Goal: Navigation & Orientation: Find specific page/section

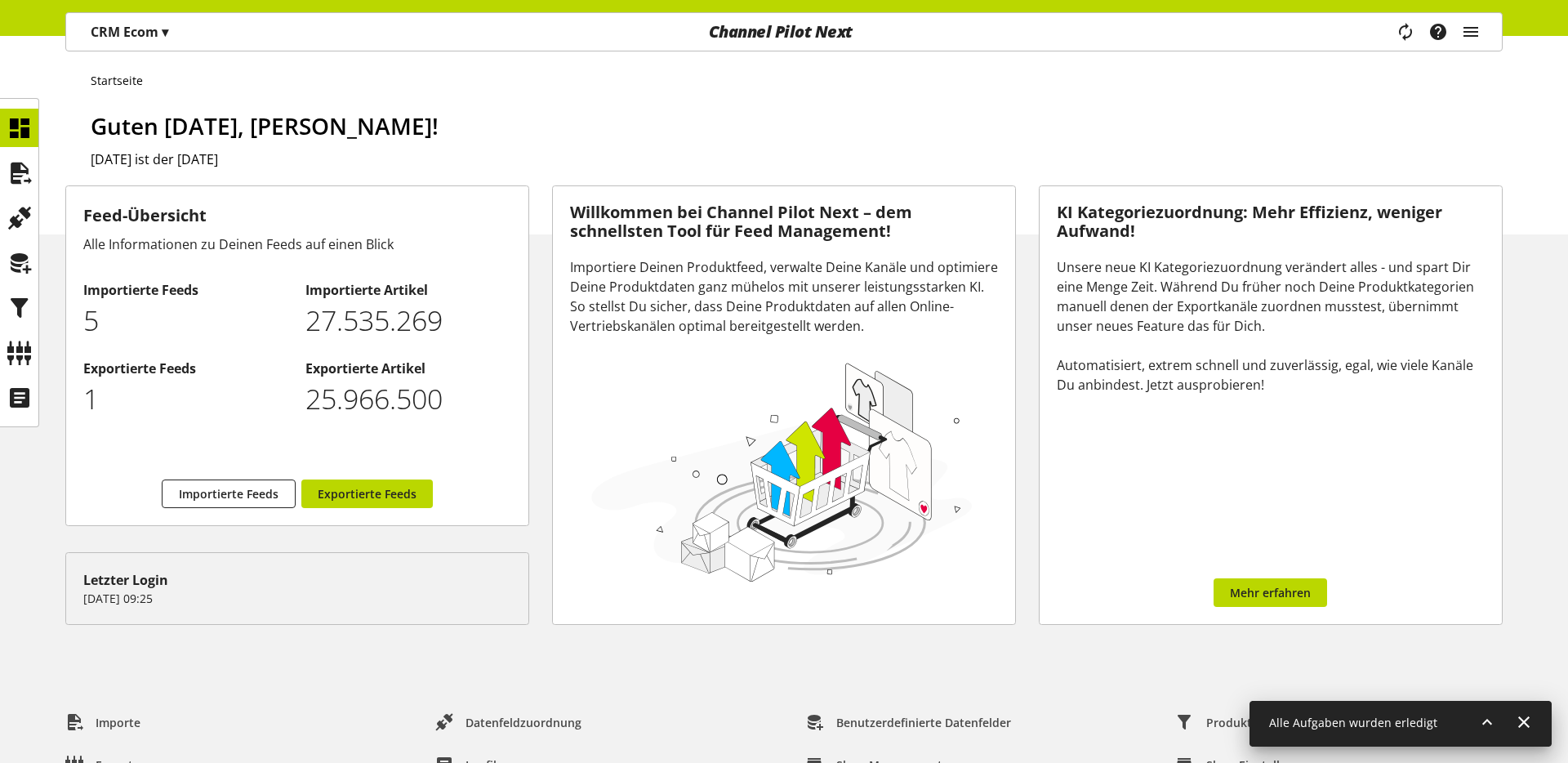
click at [110, 129] on span "Guten [DATE], [PERSON_NAME]!" at bounding box center [264, 126] width 348 height 31
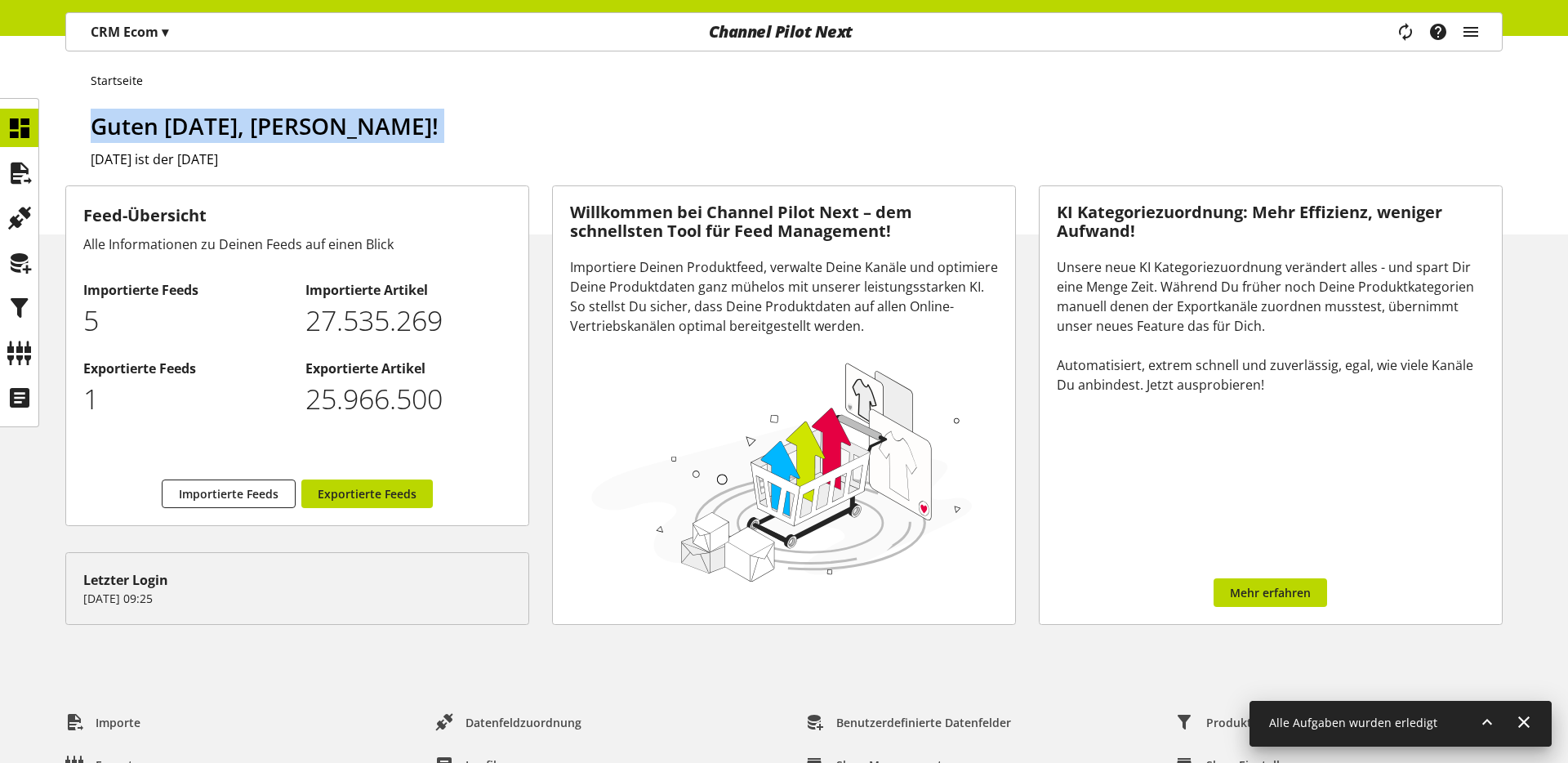
click at [110, 129] on span "Guten [DATE], [PERSON_NAME]!" at bounding box center [264, 126] width 348 height 31
click at [535, 90] on div "Startseite Guten [DATE], [PERSON_NAME]! [DATE] ist der [DATE]" at bounding box center [784, 135] width 1568 height 199
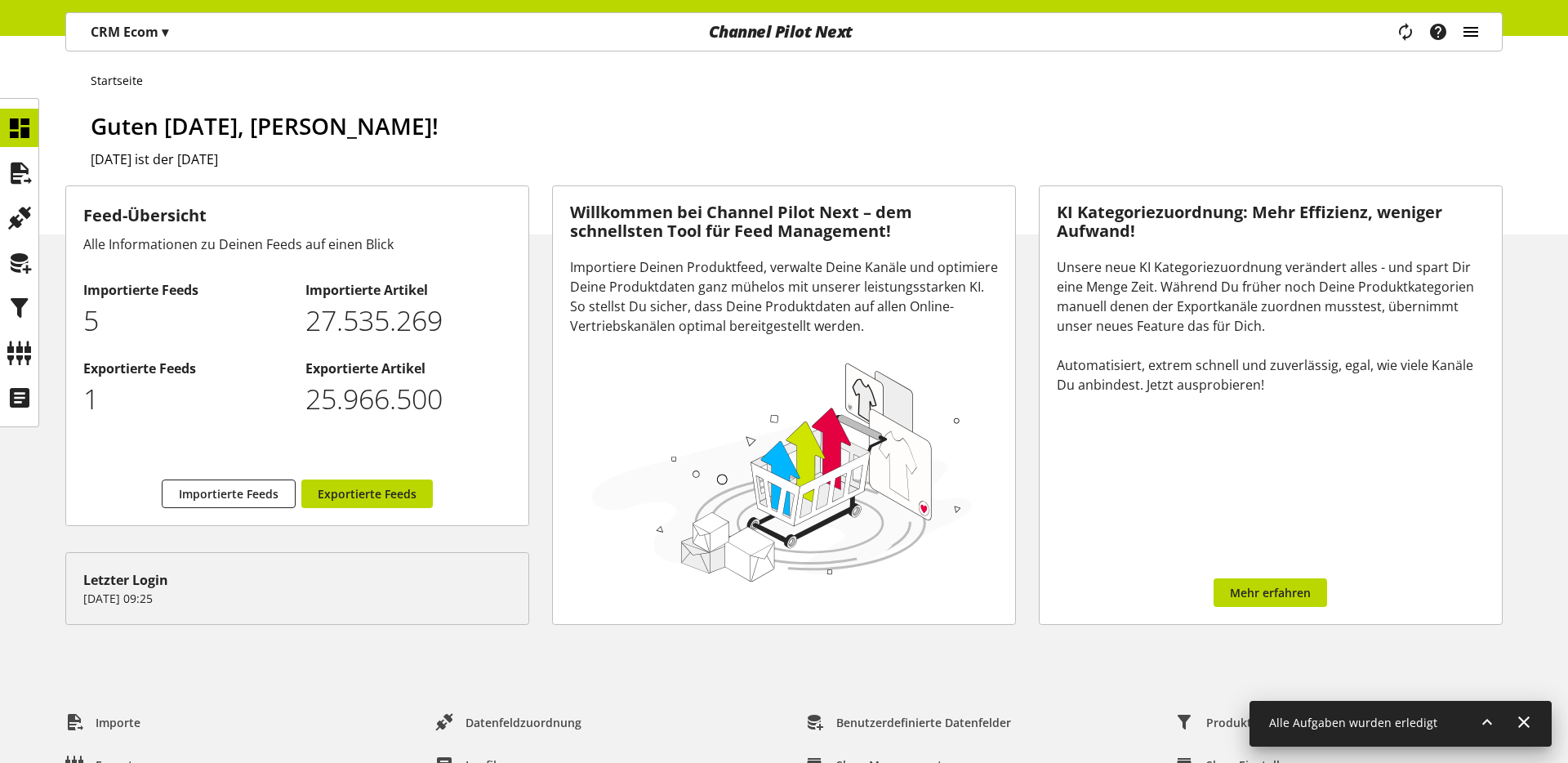
click at [1479, 41] on icon "main navigation" at bounding box center [1471, 32] width 19 height 29
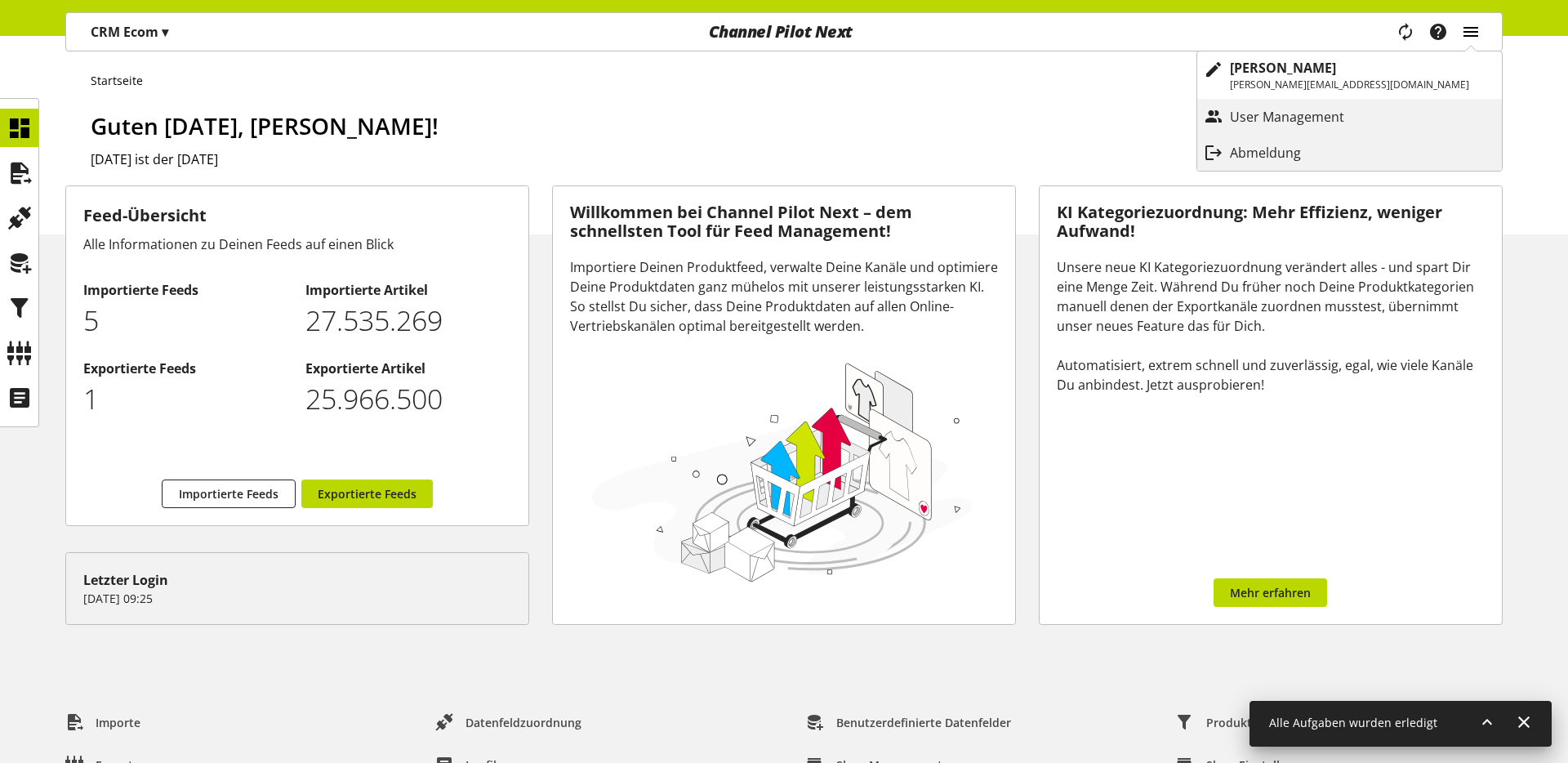
click at [1479, 41] on icon "main navigation" at bounding box center [1471, 32] width 19 height 29
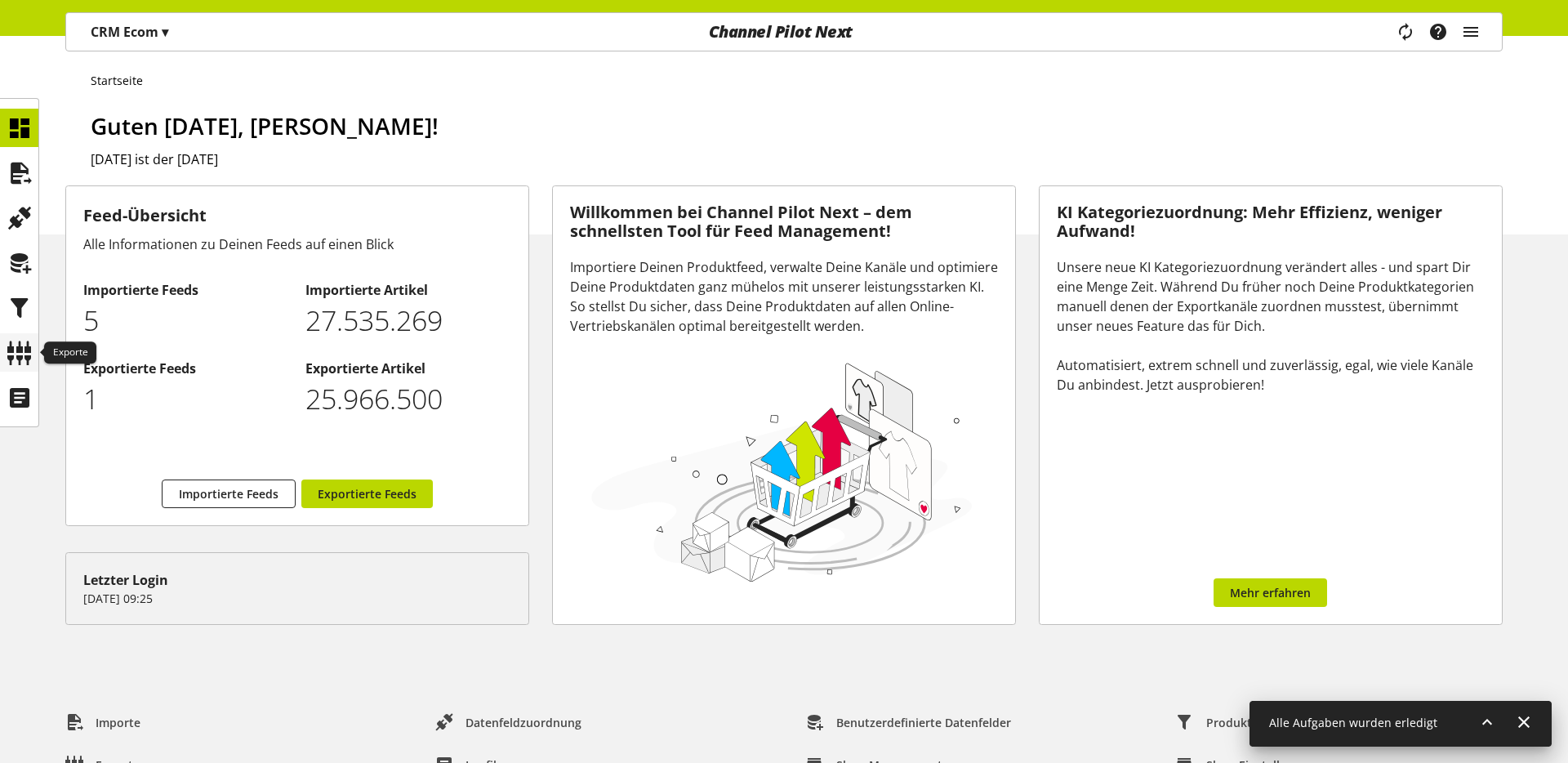
click at [24, 348] on icon at bounding box center [19, 353] width 26 height 33
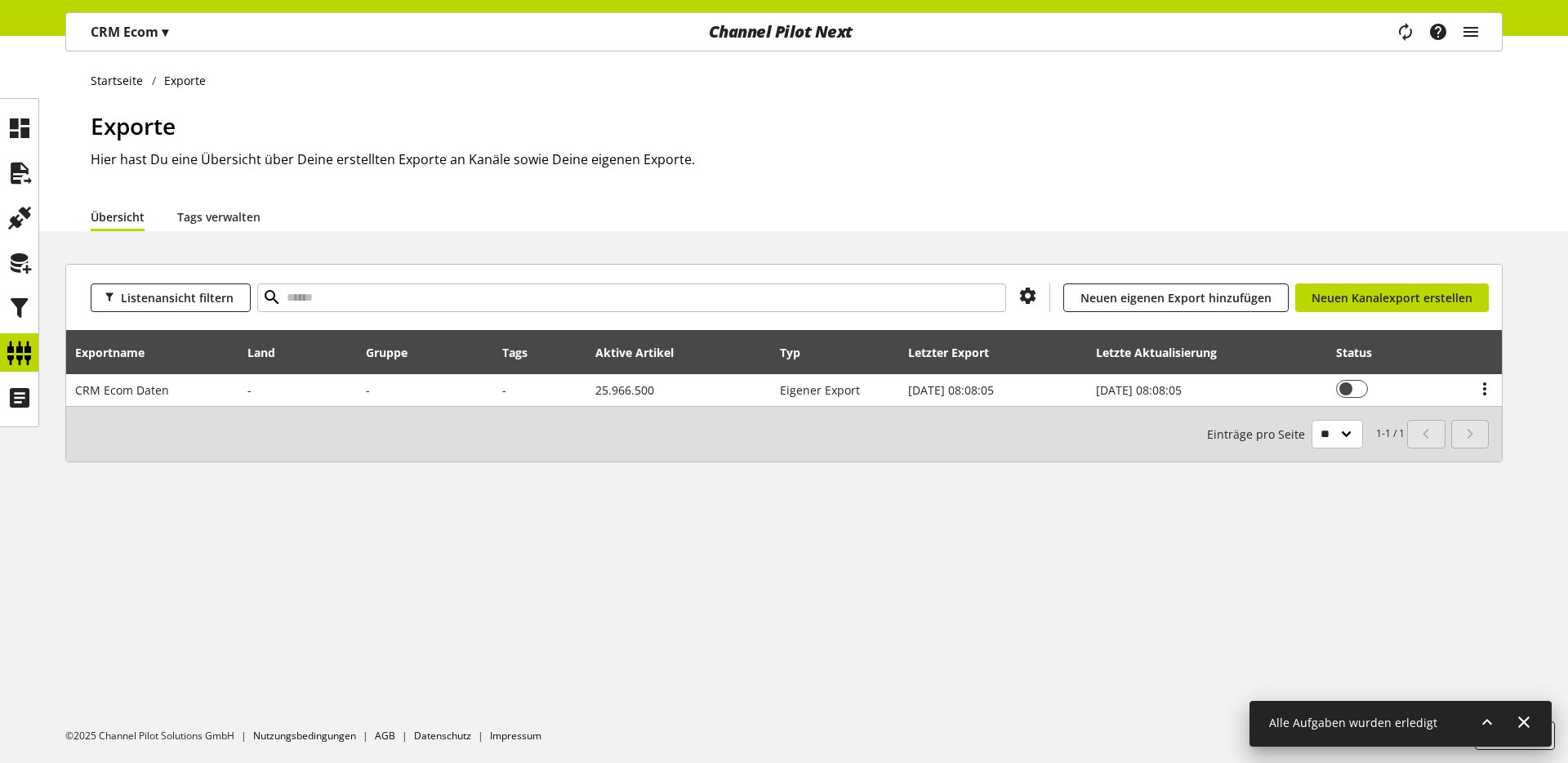
click at [117, 18] on div "CRM Ecom ▾" at bounding box center [129, 32] width 116 height 29
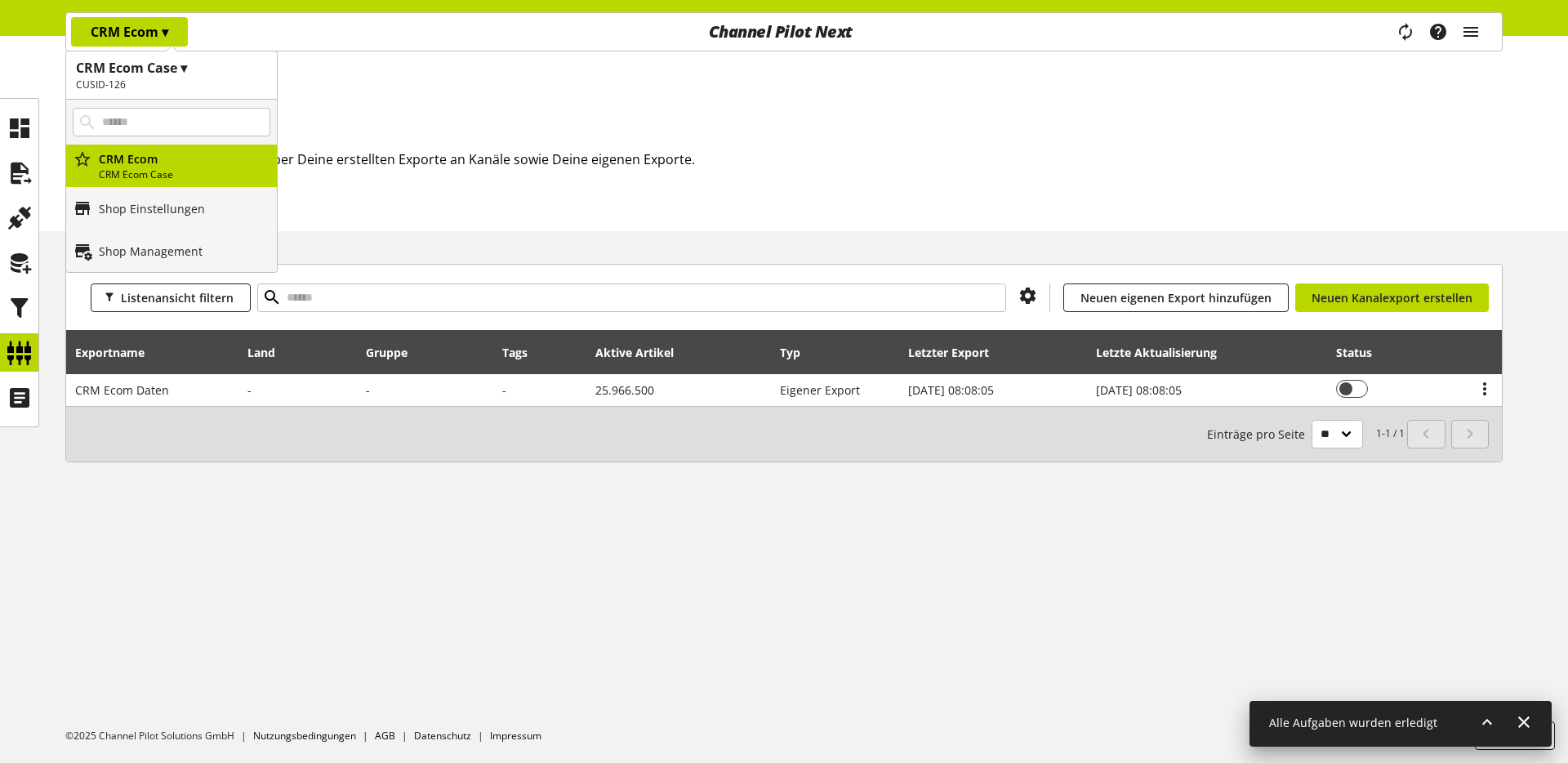
click at [368, 181] on div "Exporte Hier hast Du eine Übersicht über Deine erstellten Exporte an Kanäle sow…" at bounding box center [796, 155] width 1412 height 93
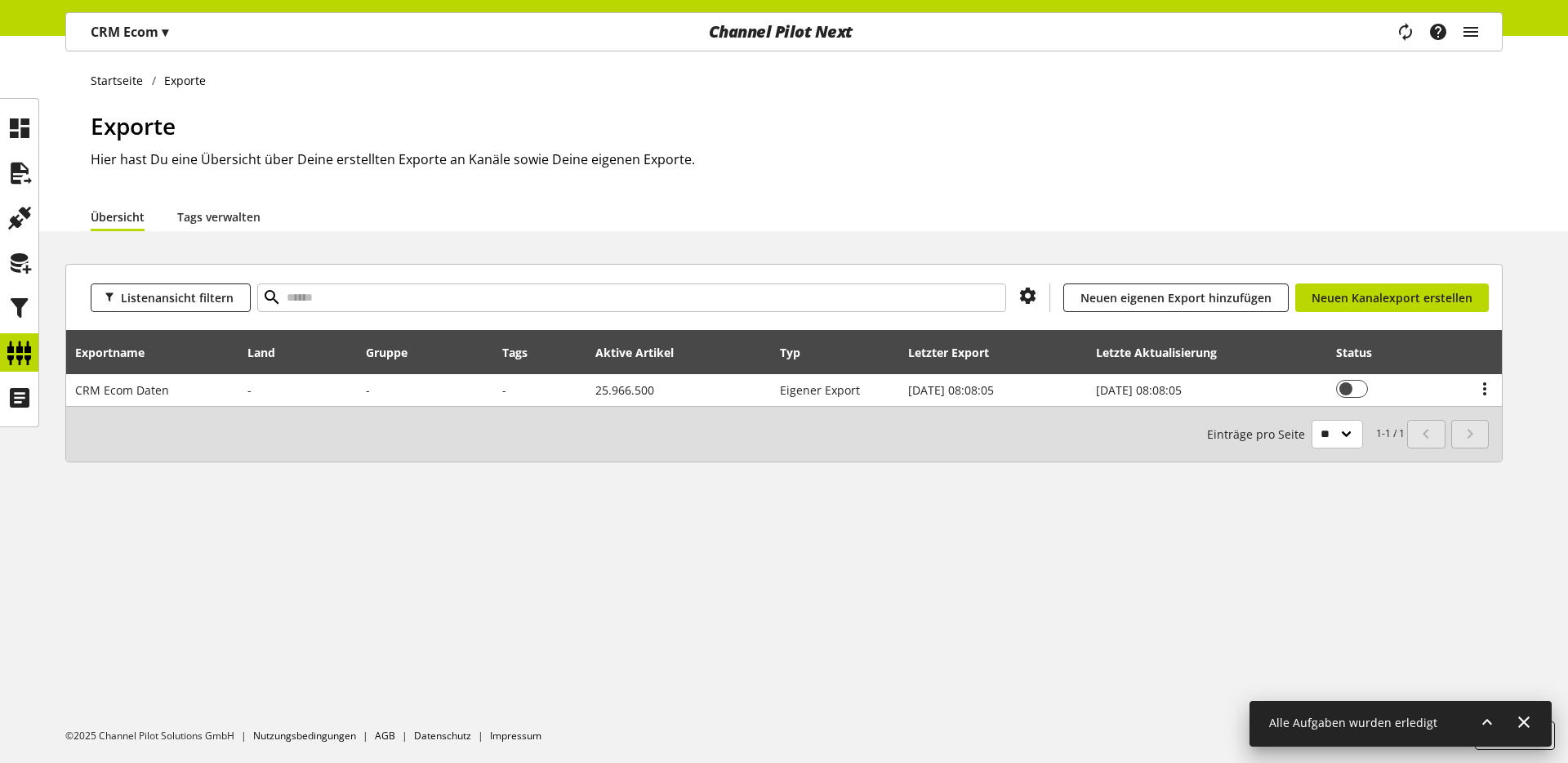
click at [369, 155] on h2 "Hier hast Du eine Übersicht über Deine erstellten Exporte an Kanäle sowie Deine…" at bounding box center [796, 159] width 1412 height 19
click at [367, 153] on h2 "Hier hast Du eine Übersicht über Deine erstellten Exporte an Kanäle sowie Deine…" at bounding box center [796, 159] width 1412 height 19
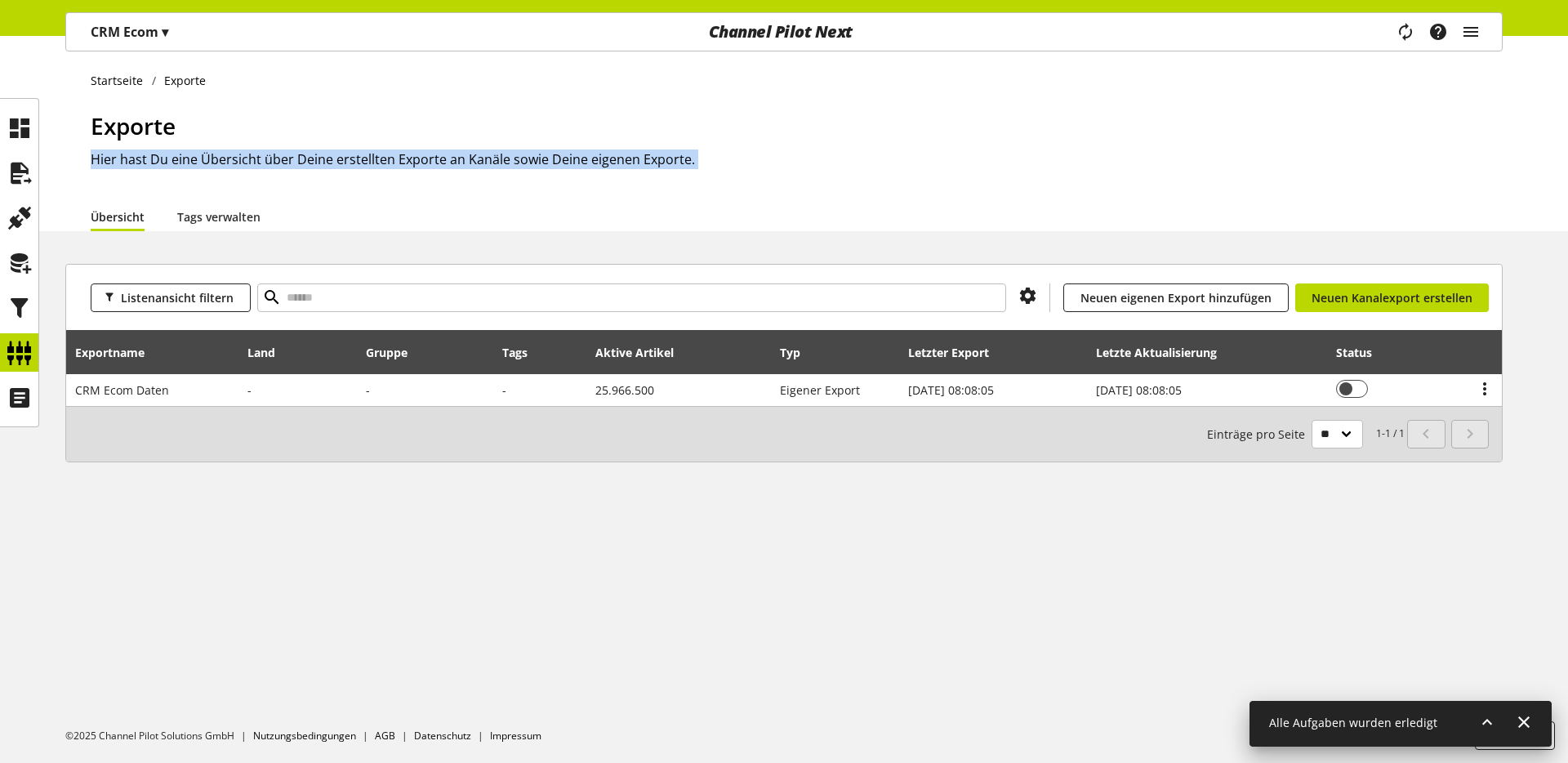
click at [366, 153] on h2 "Hier hast Du eine Übersicht über Deine erstellten Exporte an Kanäle sowie Deine…" at bounding box center [796, 159] width 1412 height 19
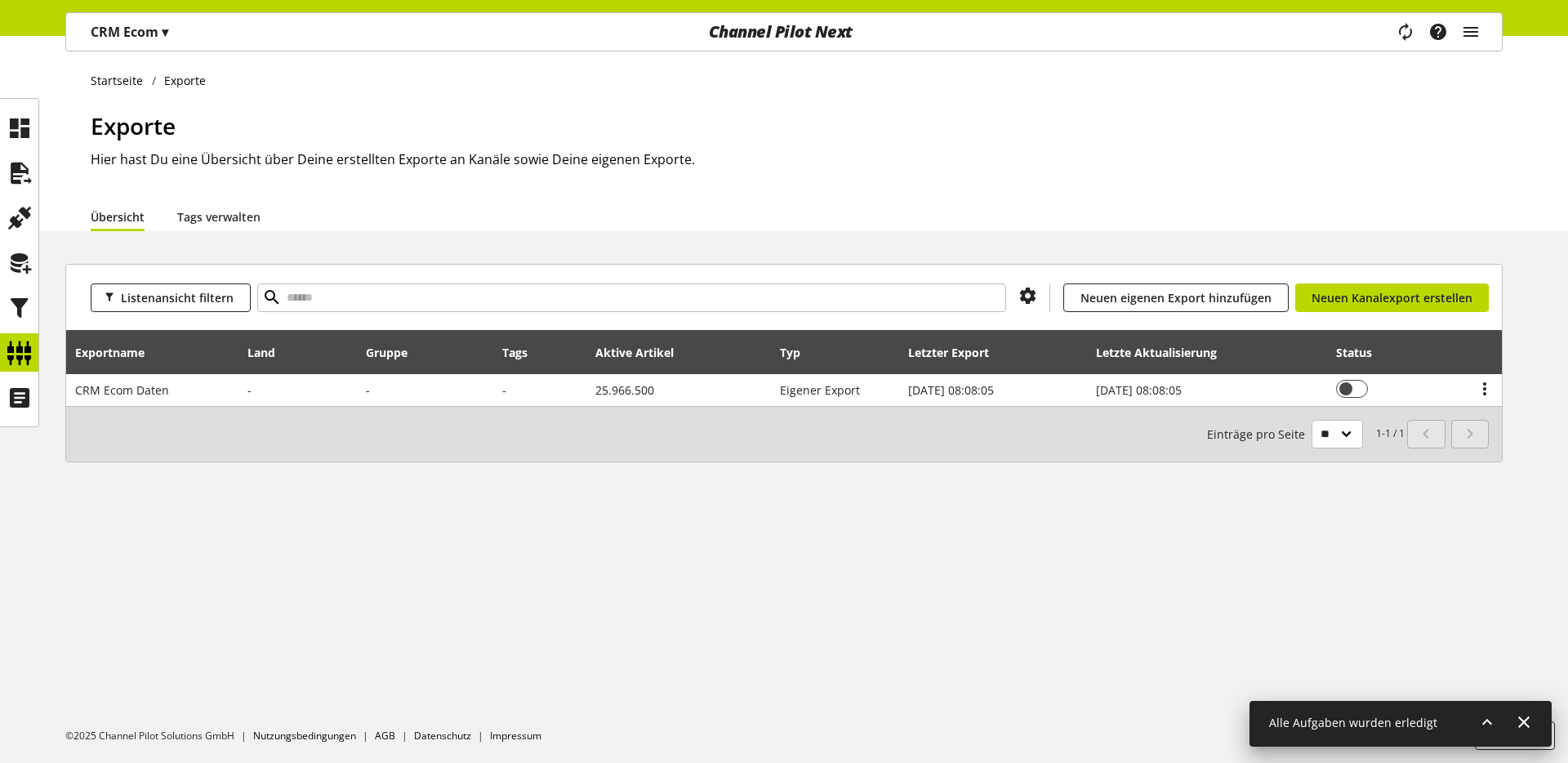
click at [348, 137] on h1 "Exporte" at bounding box center [796, 125] width 1412 height 34
click at [18, 300] on icon at bounding box center [19, 308] width 26 height 33
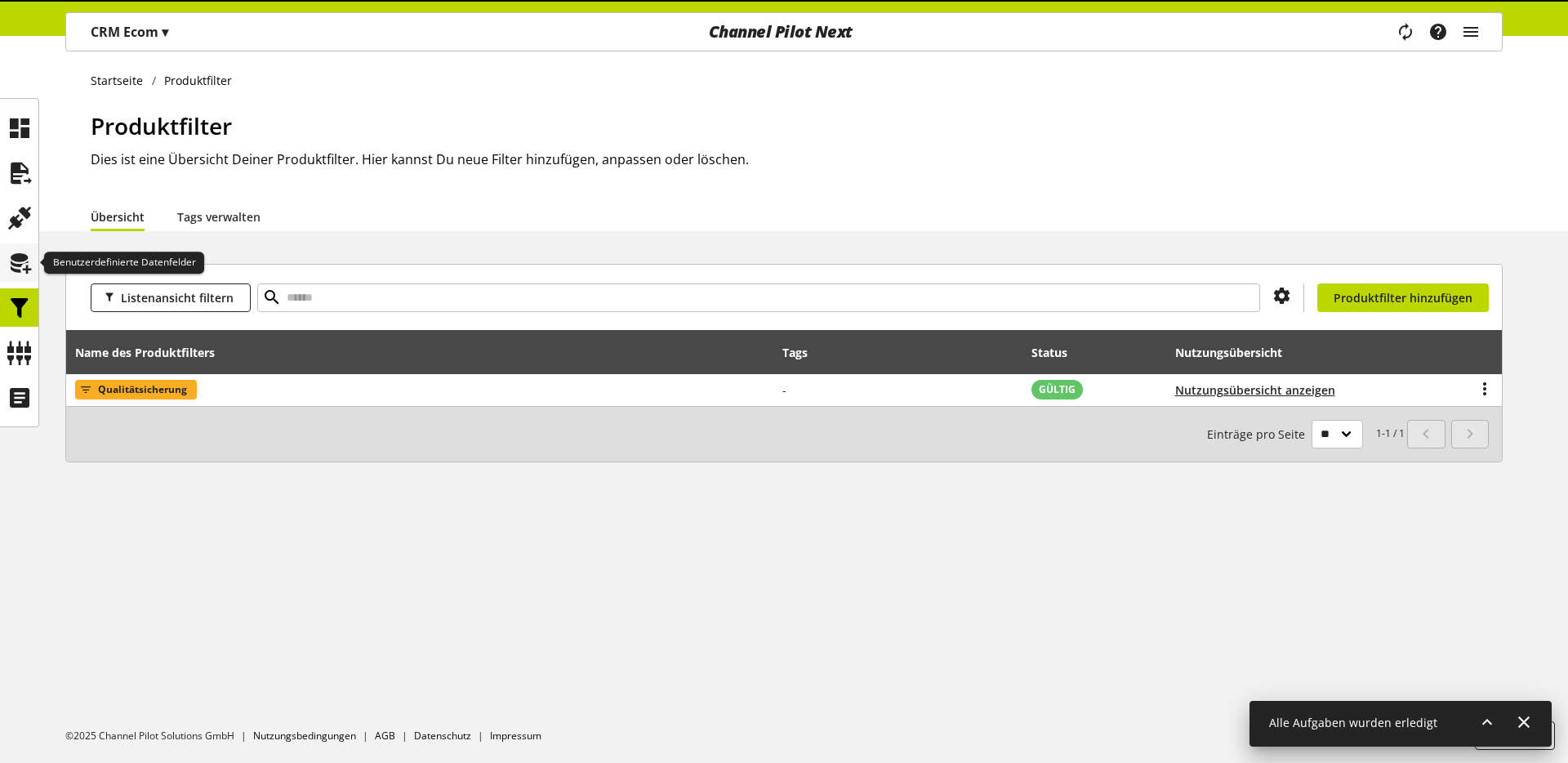
click at [20, 264] on icon at bounding box center [19, 263] width 26 height 33
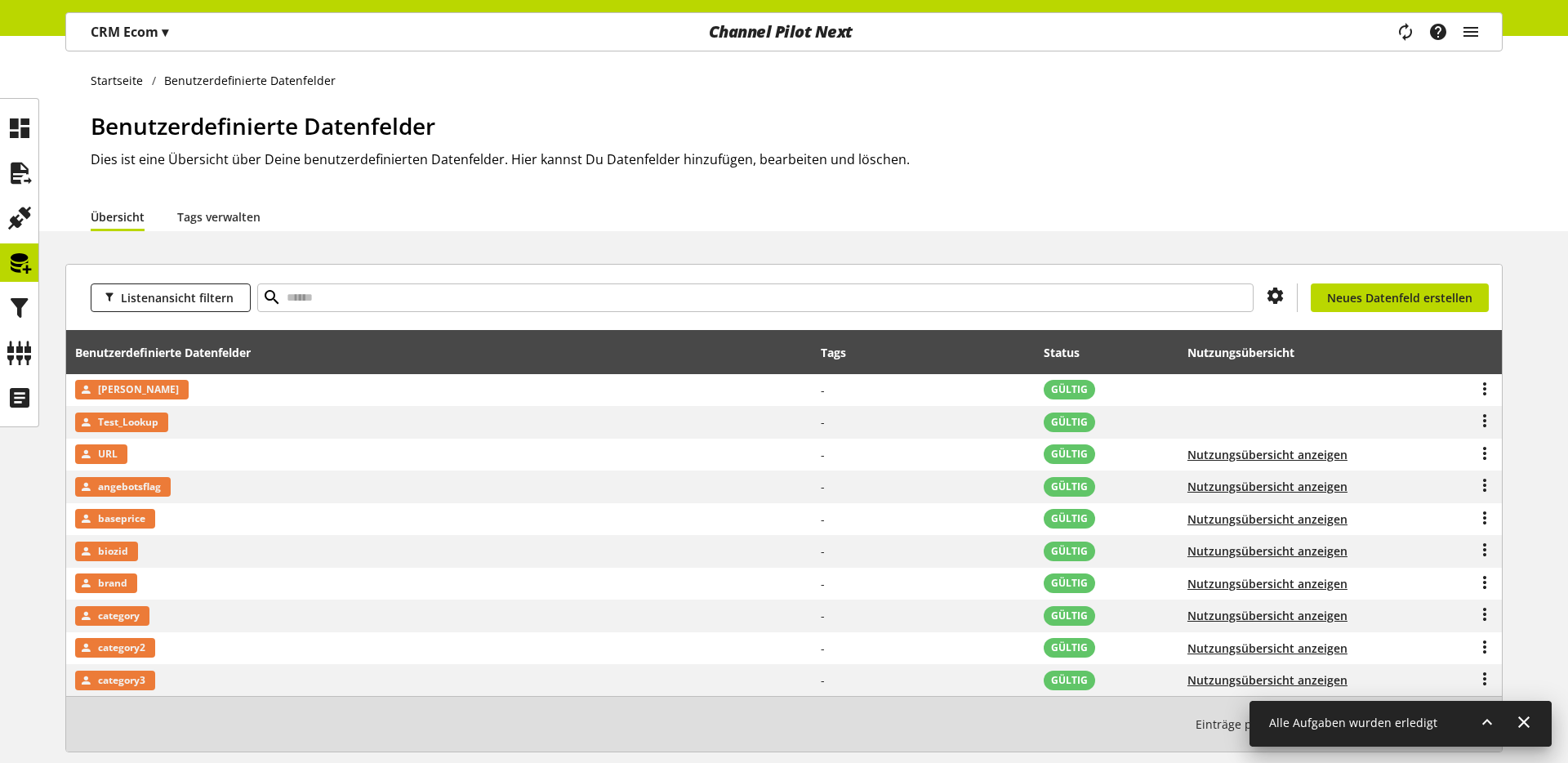
click at [107, 180] on div "Benutzerdefinierte Datenfelder Dies ist eine Übersicht über Deine benutzerdefin…" at bounding box center [796, 155] width 1412 height 93
click at [29, 169] on icon at bounding box center [19, 174] width 26 height 33
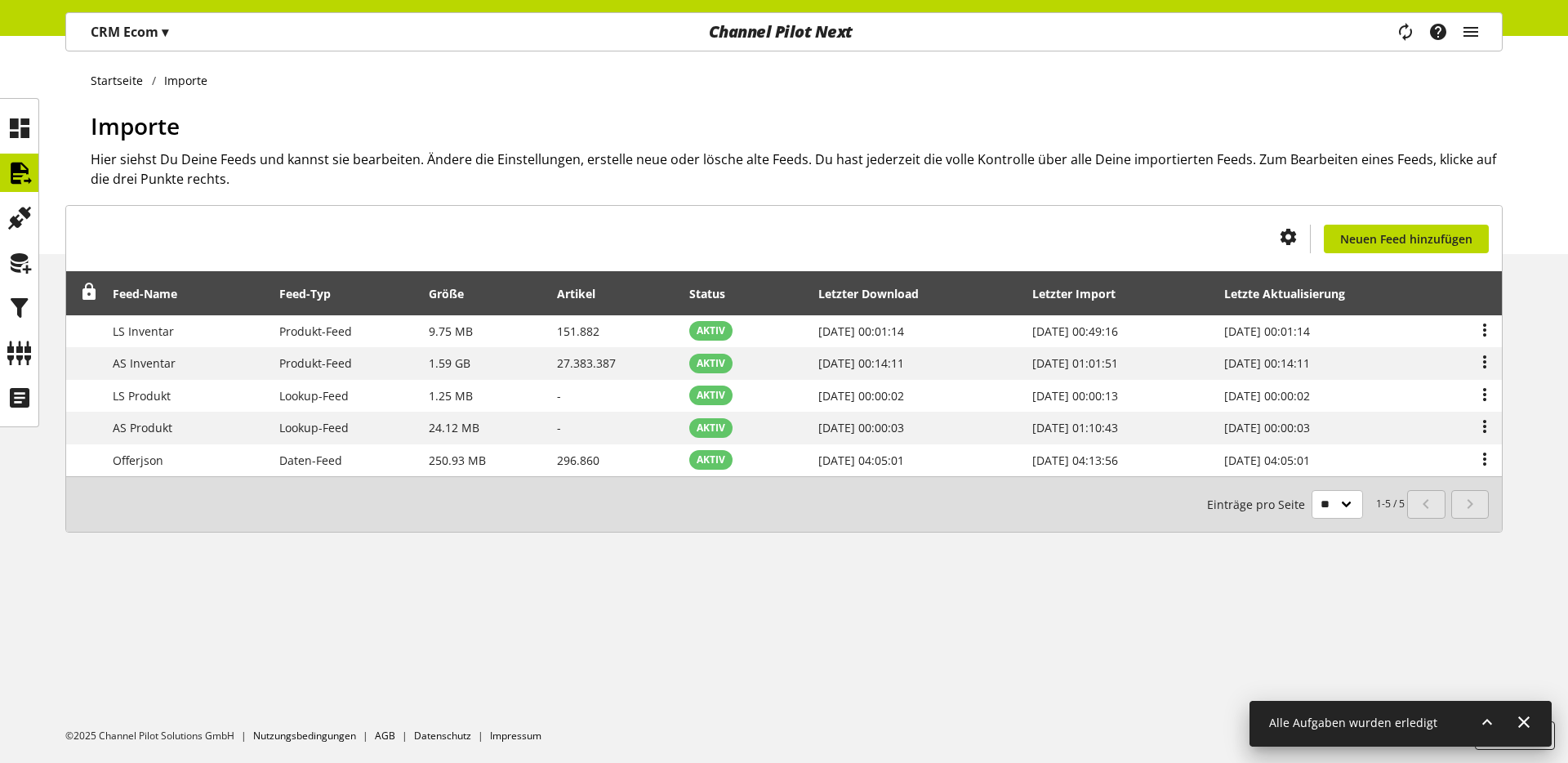
click at [32, 287] on ul at bounding box center [19, 263] width 39 height 308
click at [30, 282] on ul at bounding box center [19, 263] width 39 height 308
click at [23, 271] on icon at bounding box center [19, 263] width 26 height 33
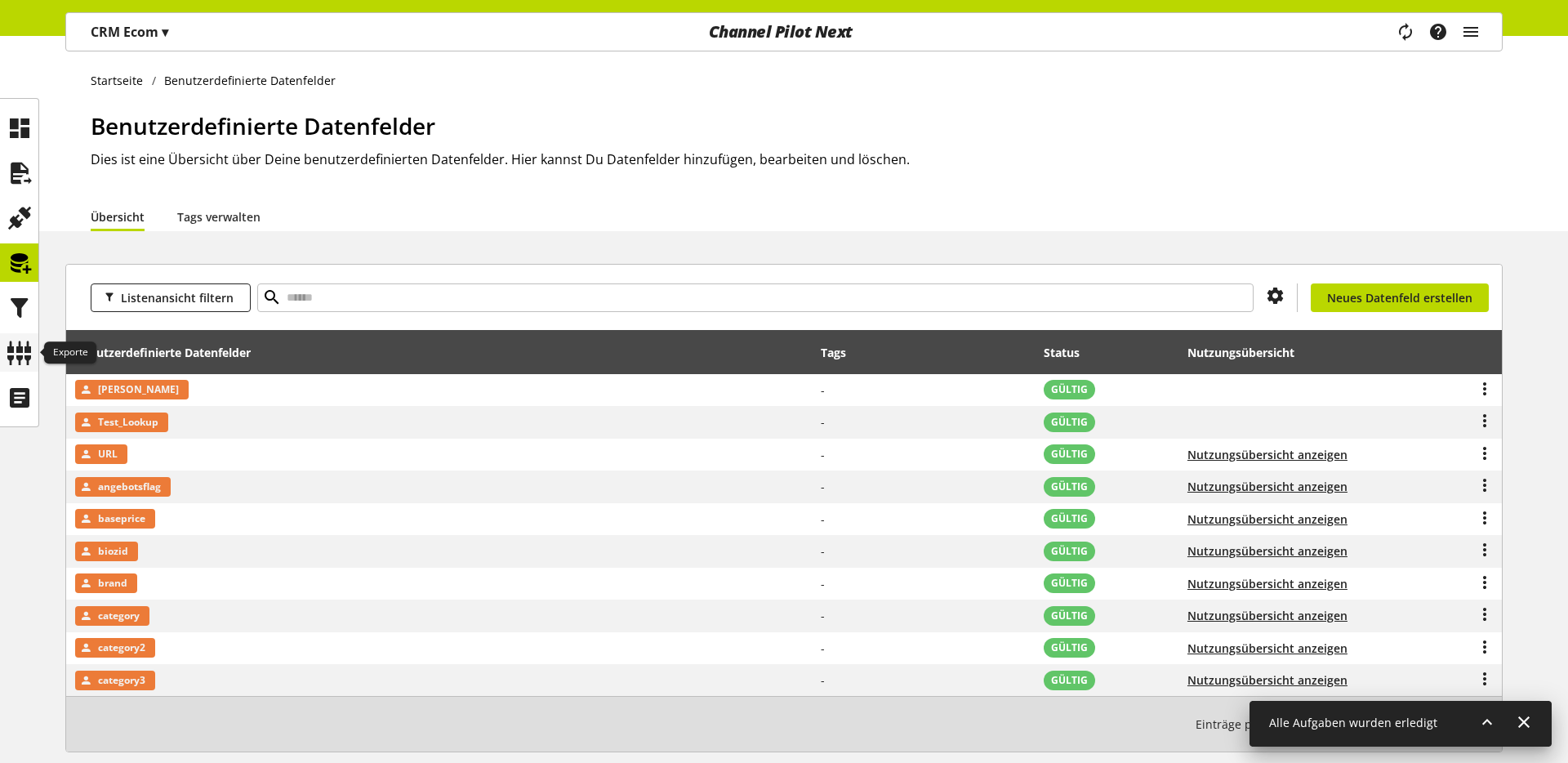
click at [12, 358] on icon at bounding box center [19, 353] width 26 height 33
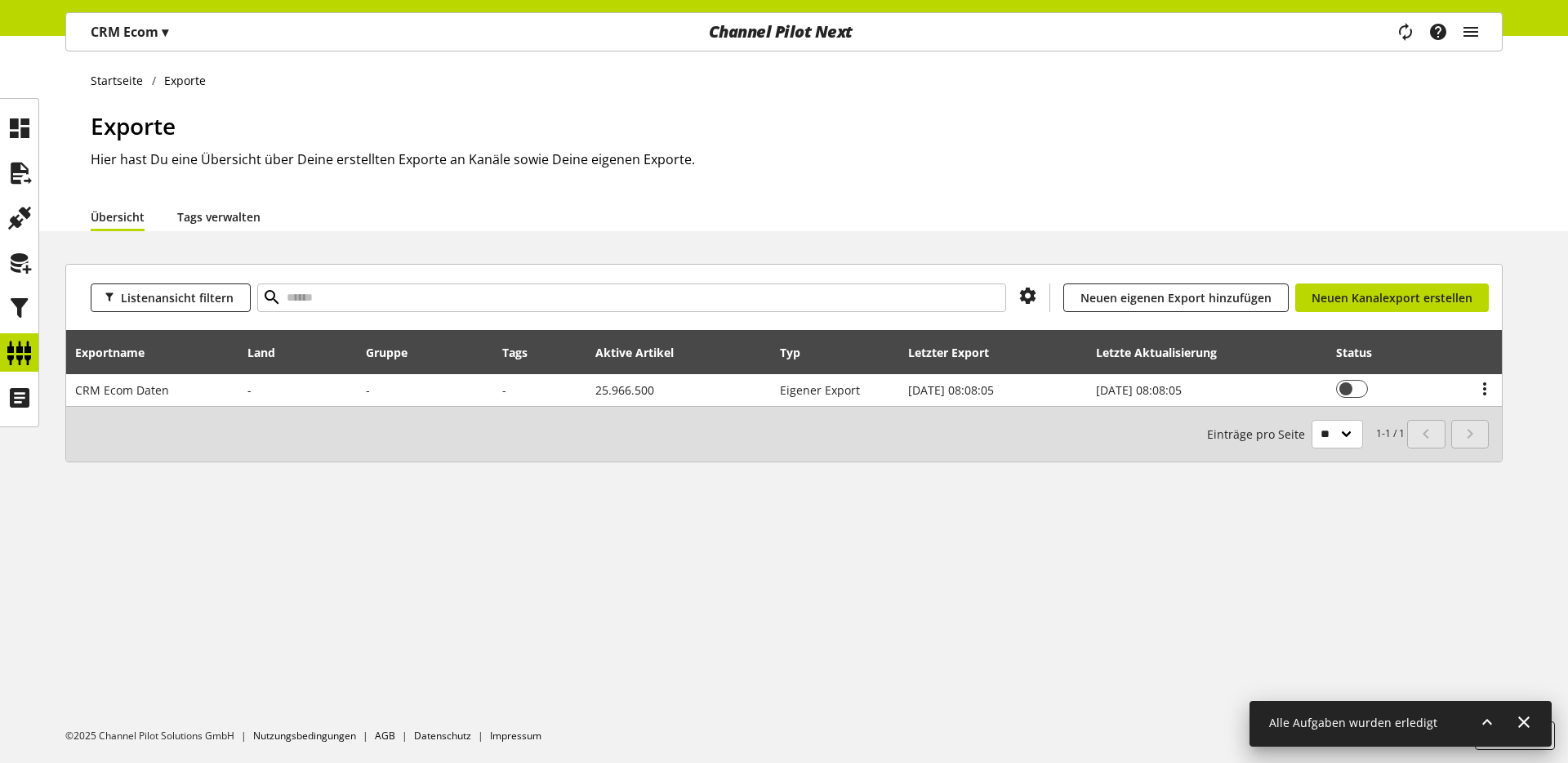
click at [208, 225] on link "Tags verwalten" at bounding box center [219, 217] width 83 height 17
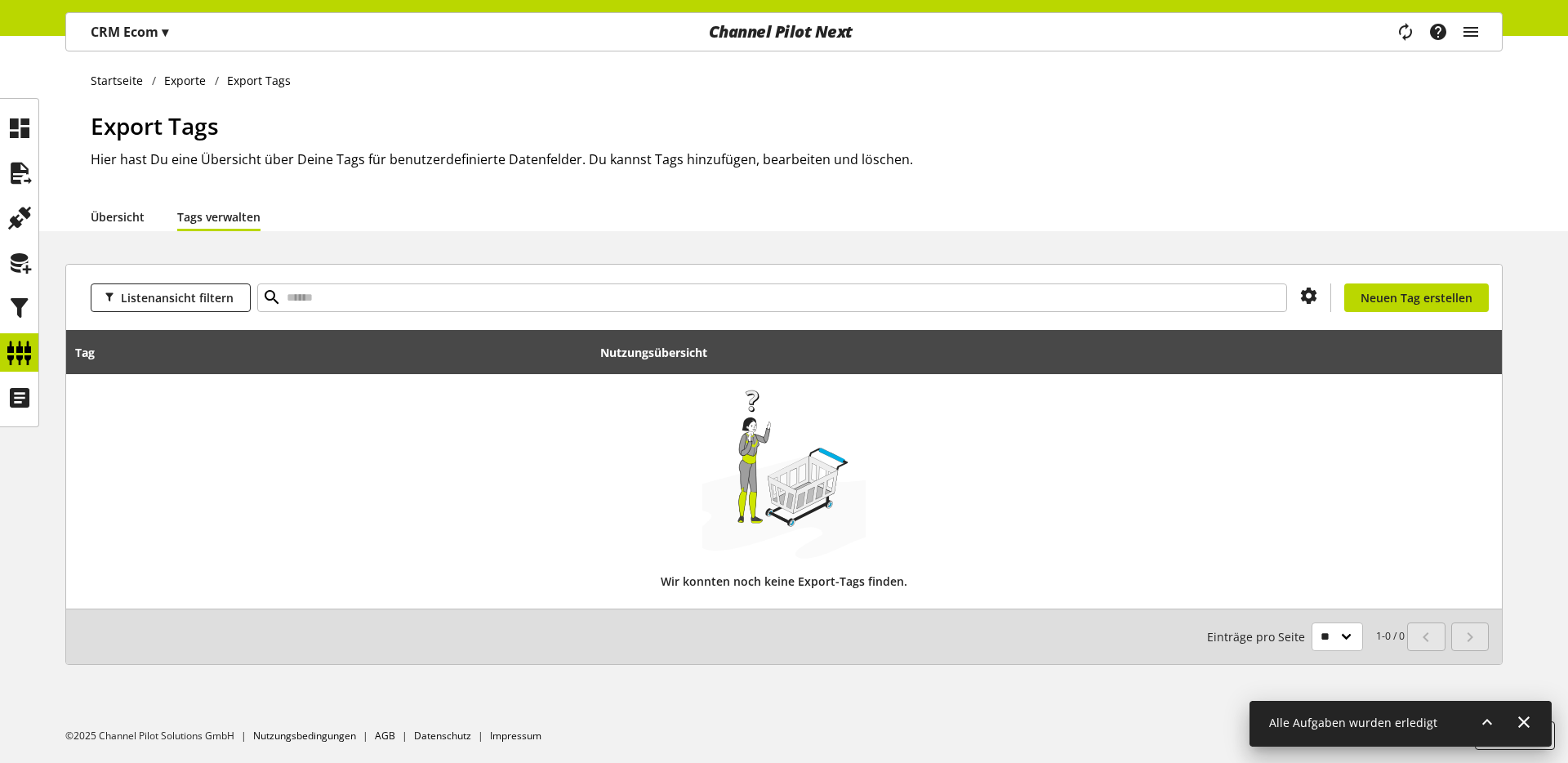
click at [125, 225] on link "Übersicht" at bounding box center [117, 217] width 54 height 17
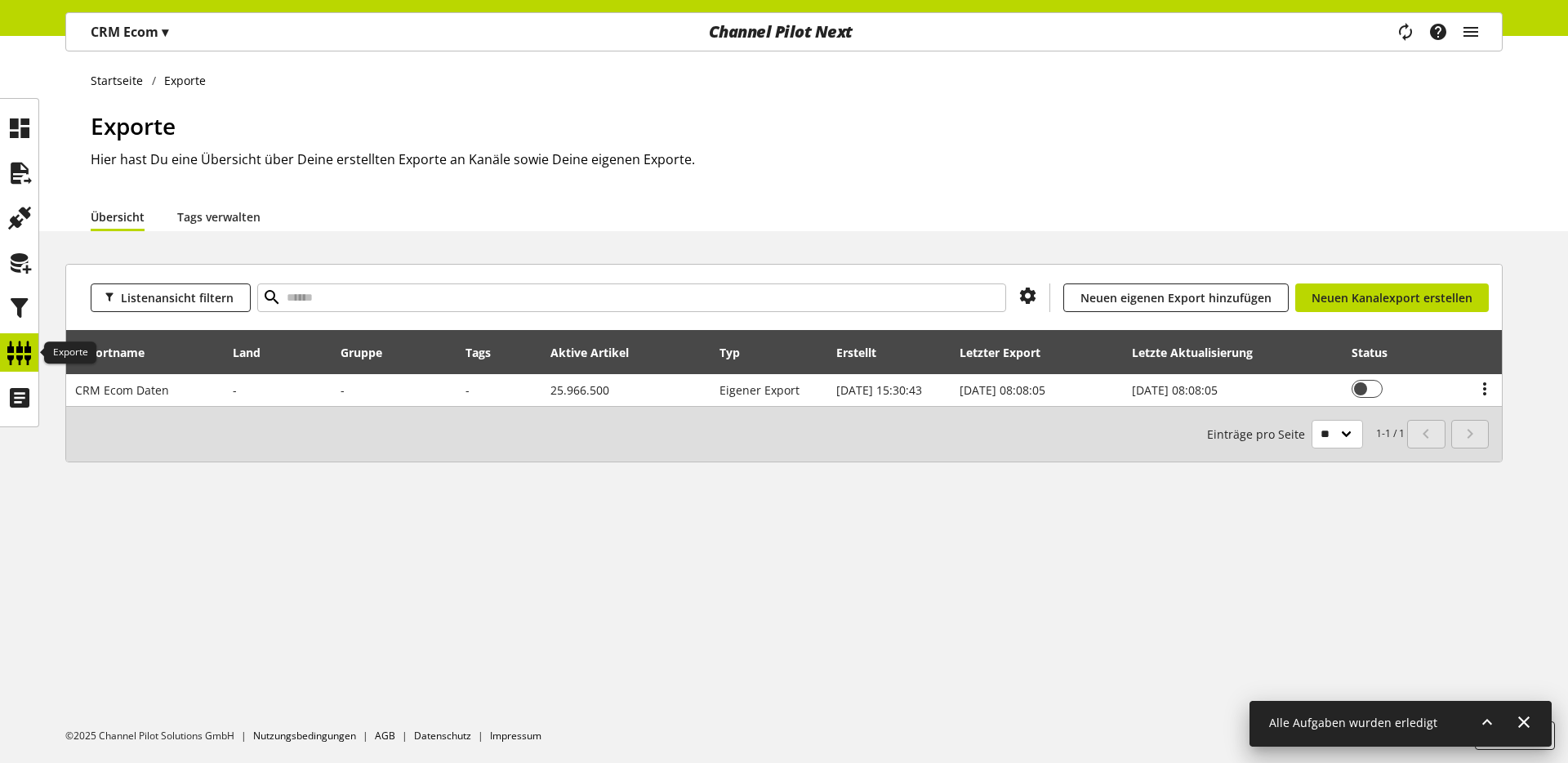
click at [19, 363] on icon at bounding box center [19, 353] width 26 height 33
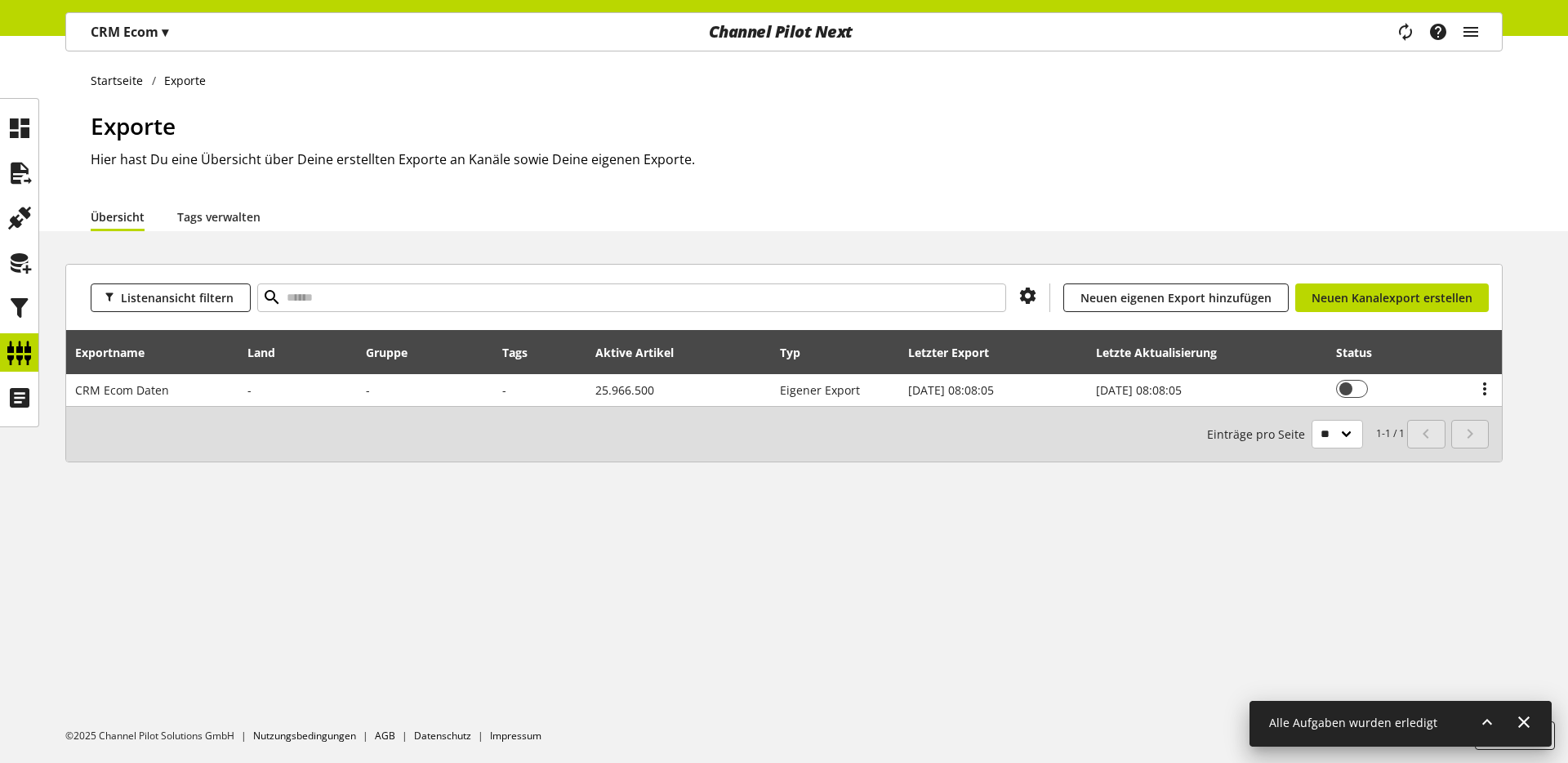
click at [433, 225] on div "Übersicht Tags verwalten" at bounding box center [796, 216] width 1412 height 29
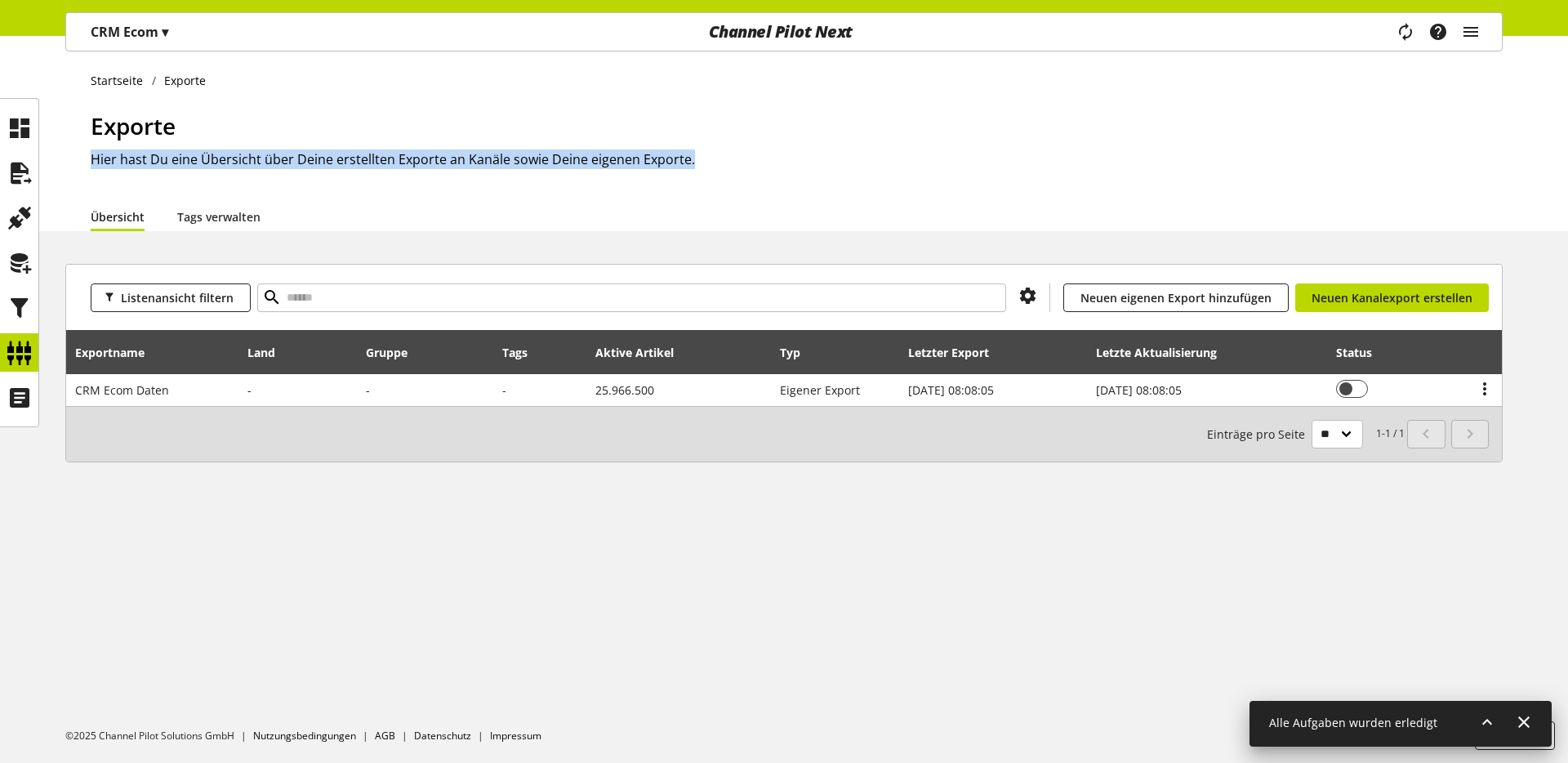
drag, startPoint x: 689, startPoint y: 163, endPoint x: 70, endPoint y: 158, distance: 619.0
click at [70, 158] on div "Startseite Exporte Exporte Hier hast Du eine Übersicht über Deine erstellten Ex…" at bounding box center [784, 133] width 1568 height 195
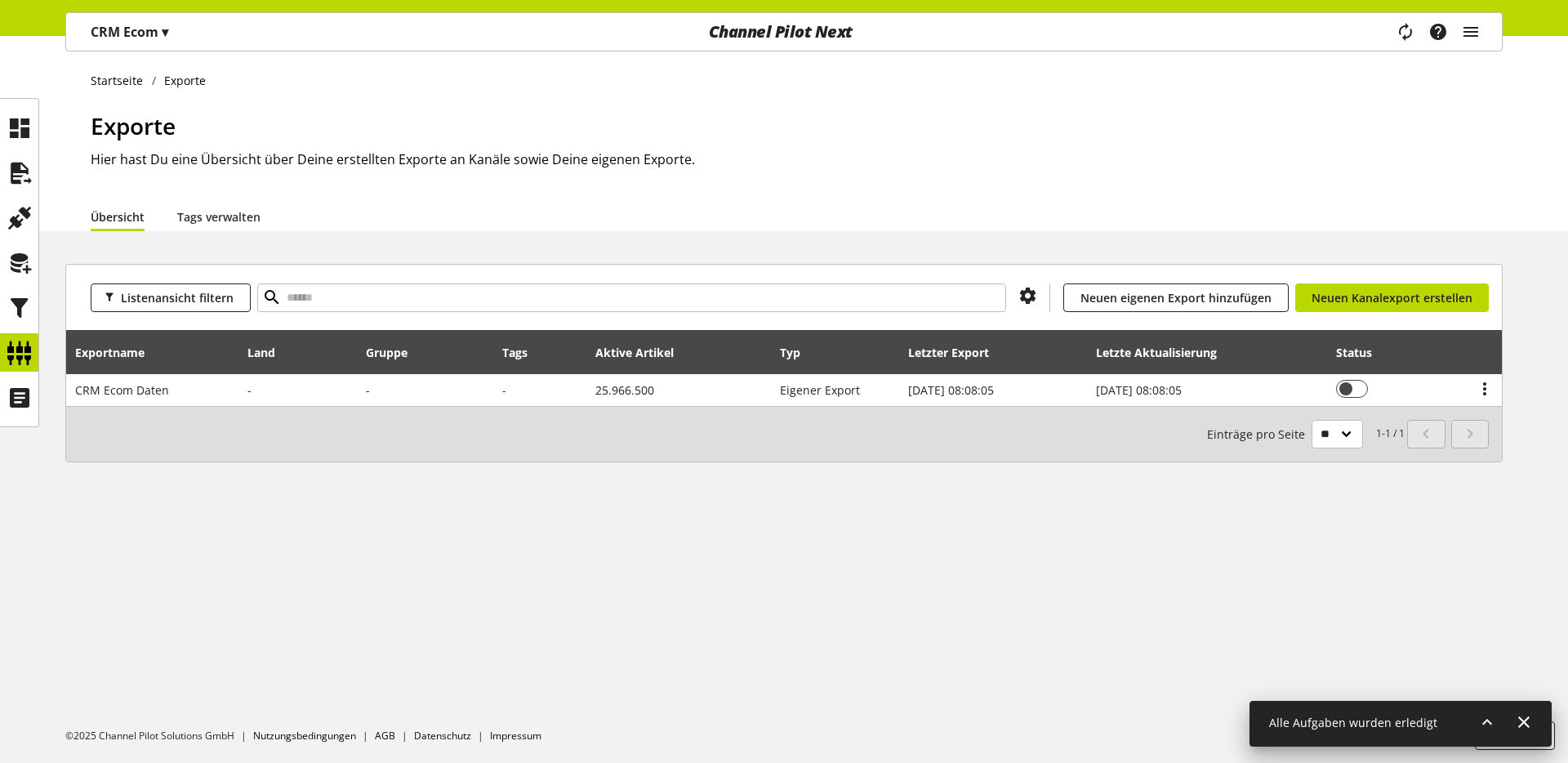
drag, startPoint x: 83, startPoint y: 143, endPoint x: 103, endPoint y: 137, distance: 20.9
click at [83, 143] on div "Startseite Exporte Exporte Hier hast Du eine Übersicht über Deine erstellten Ex…" at bounding box center [784, 133] width 1568 height 195
click at [130, 133] on span "Exporte" at bounding box center [133, 126] width 85 height 31
click at [128, 133] on span "Exporte" at bounding box center [133, 126] width 85 height 31
click at [128, 132] on span "Exporte" at bounding box center [133, 126] width 85 height 31
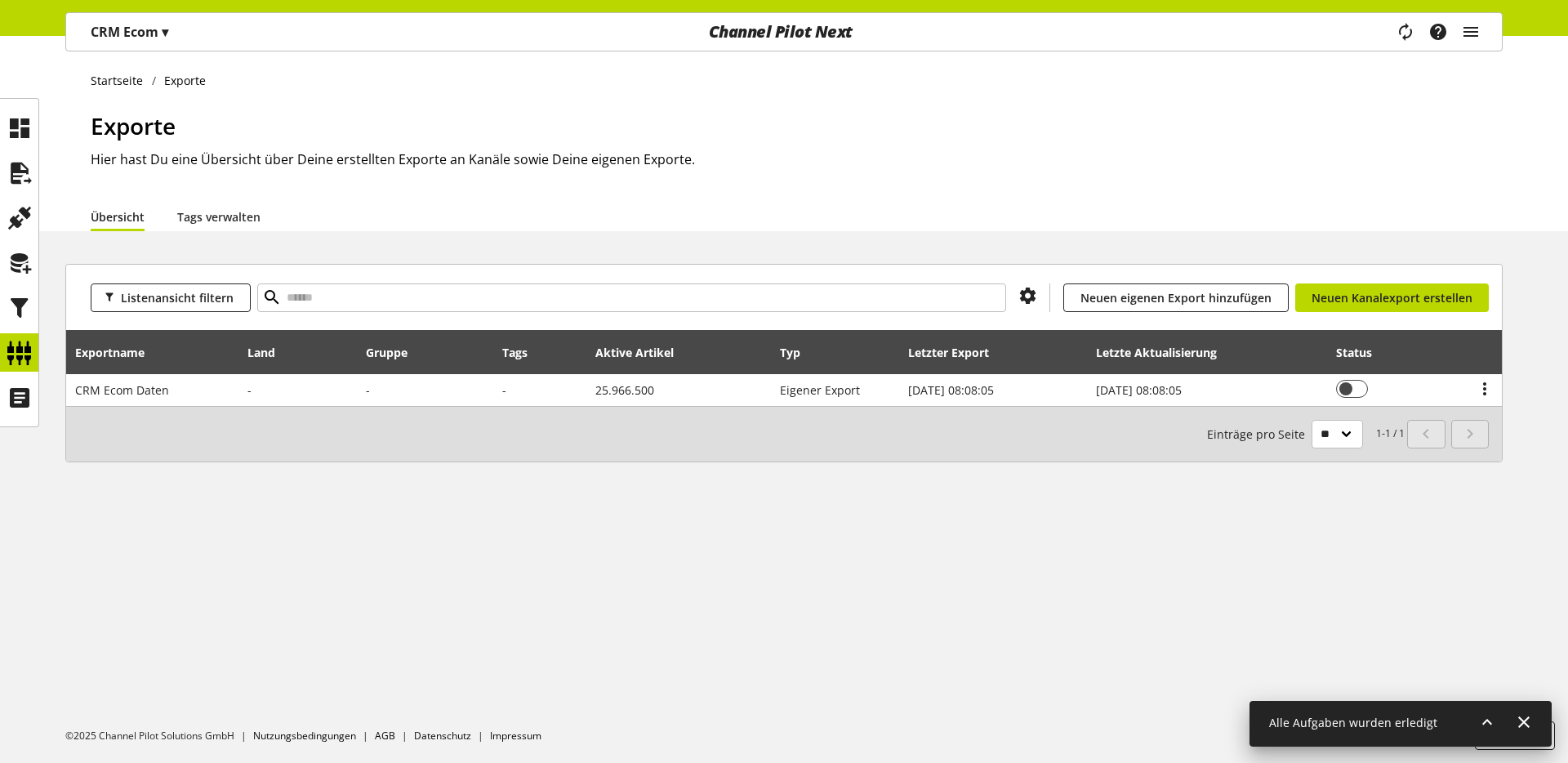
click at [121, 184] on div "Exporte Hier hast Du eine Übersicht über Deine erstellten Exporte an Kanäle sow…" at bounding box center [796, 155] width 1412 height 93
click at [112, 167] on h2 "Hier hast Du eine Übersicht über Deine erstellten Exporte an Kanäle sowie Deine…" at bounding box center [796, 159] width 1412 height 19
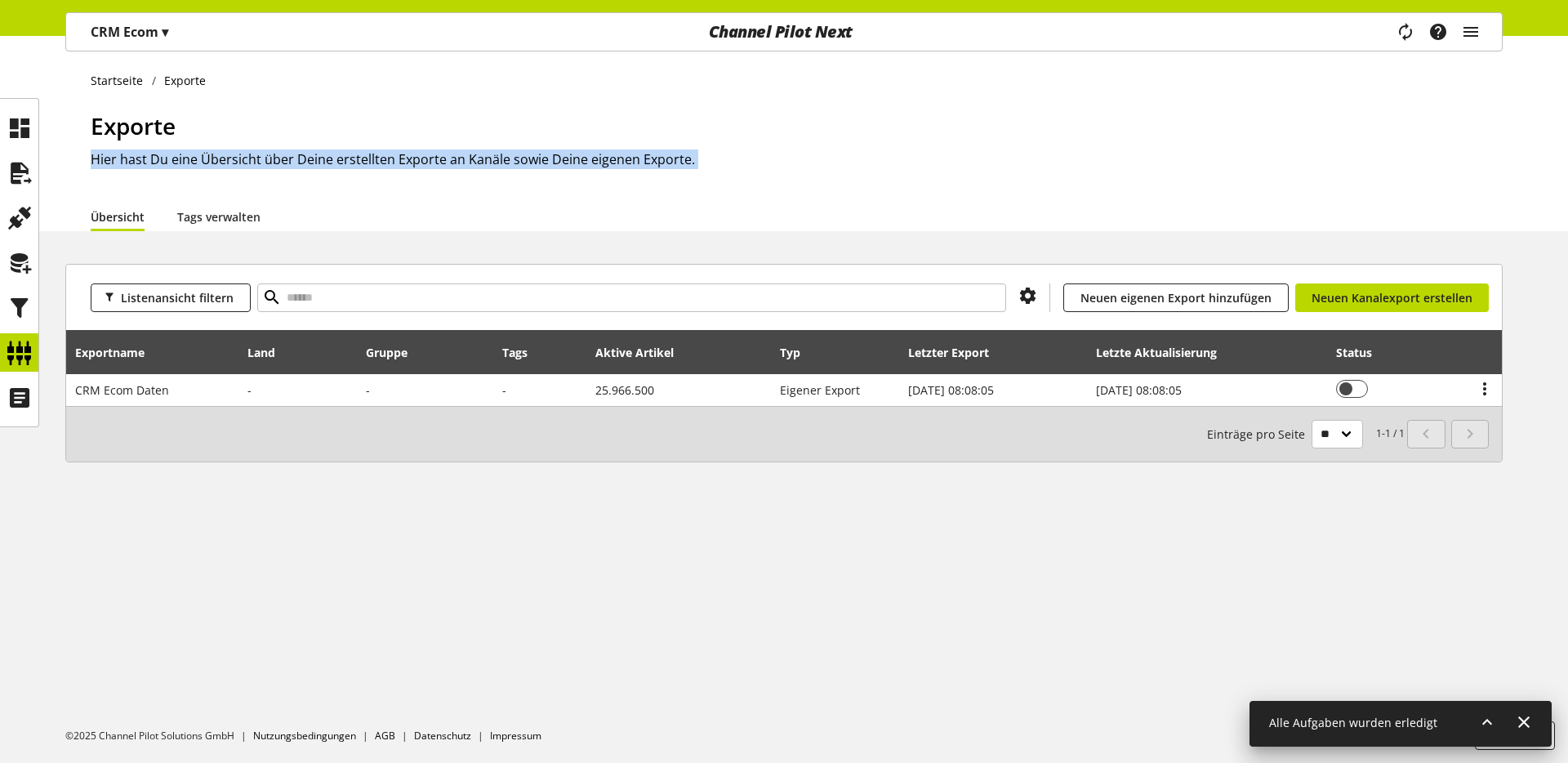
click at [111, 167] on h2 "Hier hast Du eine Übersicht über Deine erstellten Exporte an Kanäle sowie Deine…" at bounding box center [796, 159] width 1412 height 19
click at [392, 217] on div "Übersicht Tags verwalten" at bounding box center [796, 216] width 1412 height 29
click at [432, 638] on div "Startseite Exporte Exporte Hier hast Du eine Übersicht über Deine erstellten Ex…" at bounding box center [784, 399] width 1568 height 727
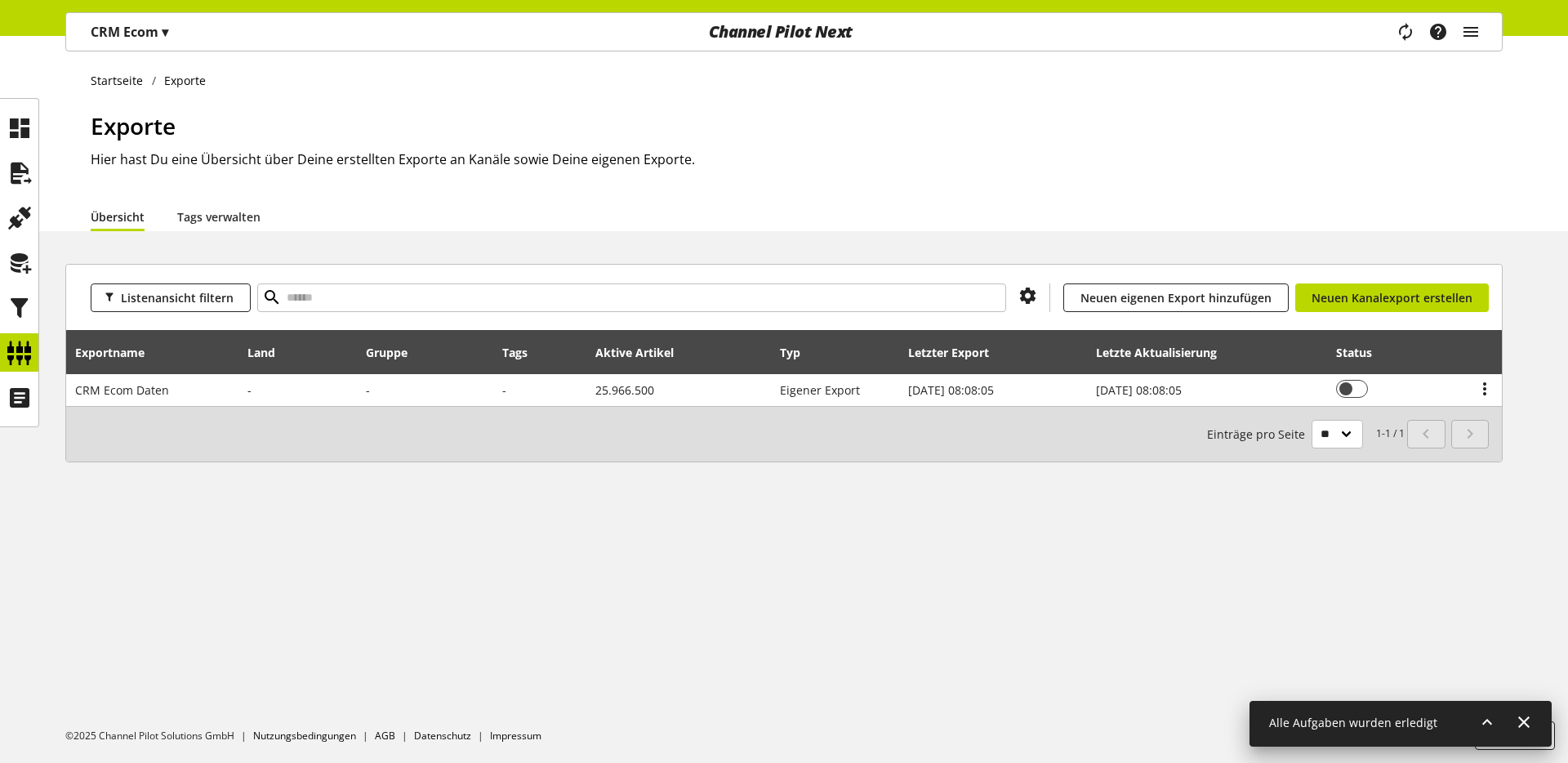
click at [229, 240] on div "Startseite Exporte Exporte Hier hast Du eine Übersicht über Deine erstellten Ex…" at bounding box center [784, 399] width 1568 height 727
click at [526, 163] on h2 "Hier hast Du eine Übersicht über Deine erstellten Exporte an Kanäle sowie Deine…" at bounding box center [796, 159] width 1412 height 19
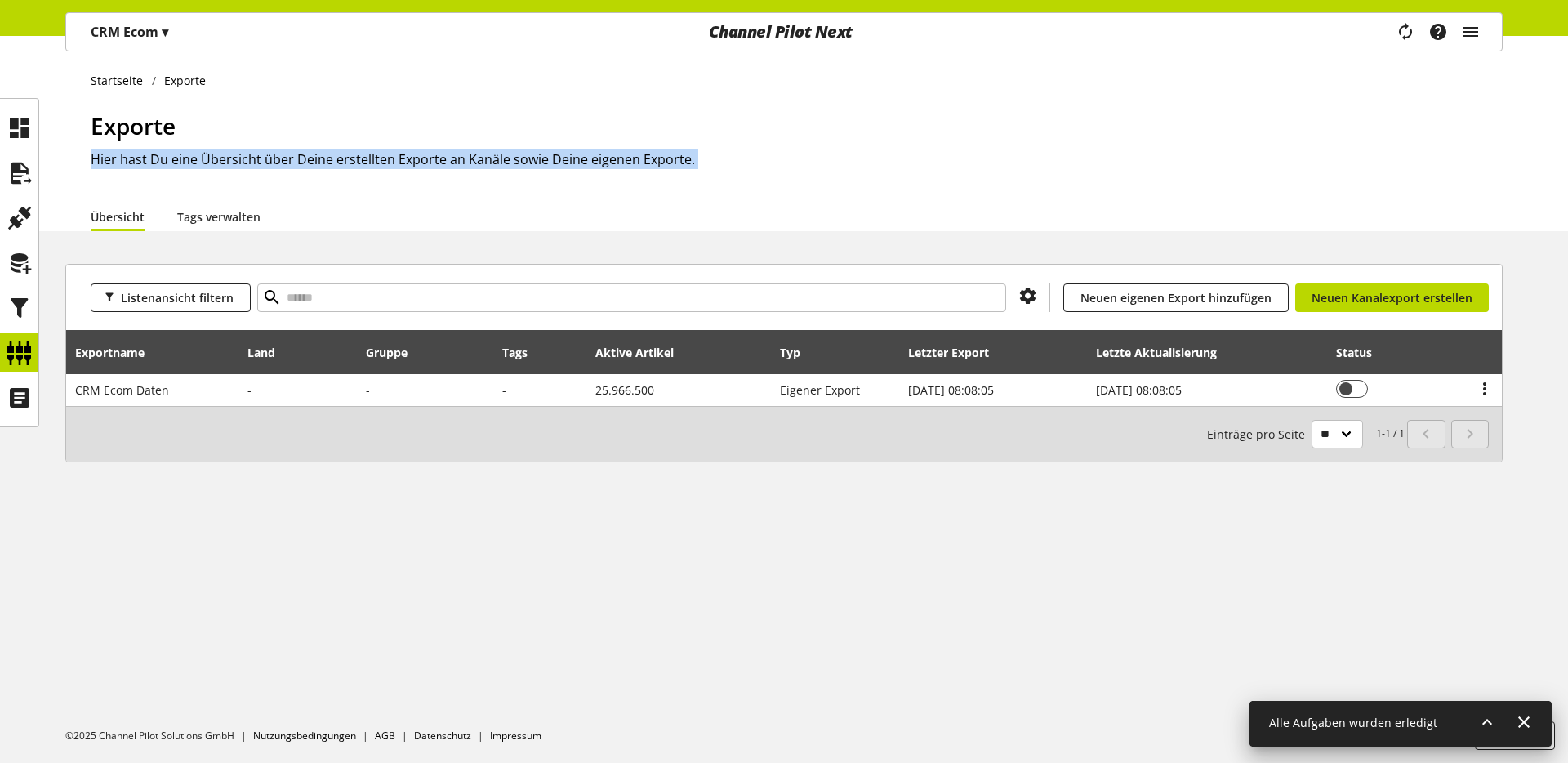
click at [526, 163] on h2 "Hier hast Du eine Übersicht über Deine erstellten Exporte an Kanäle sowie Deine…" at bounding box center [796, 159] width 1412 height 19
click at [598, 168] on h2 "Hier hast Du eine Übersicht über Deine erstellten Exporte an Kanäle sowie Deine…" at bounding box center [796, 159] width 1412 height 19
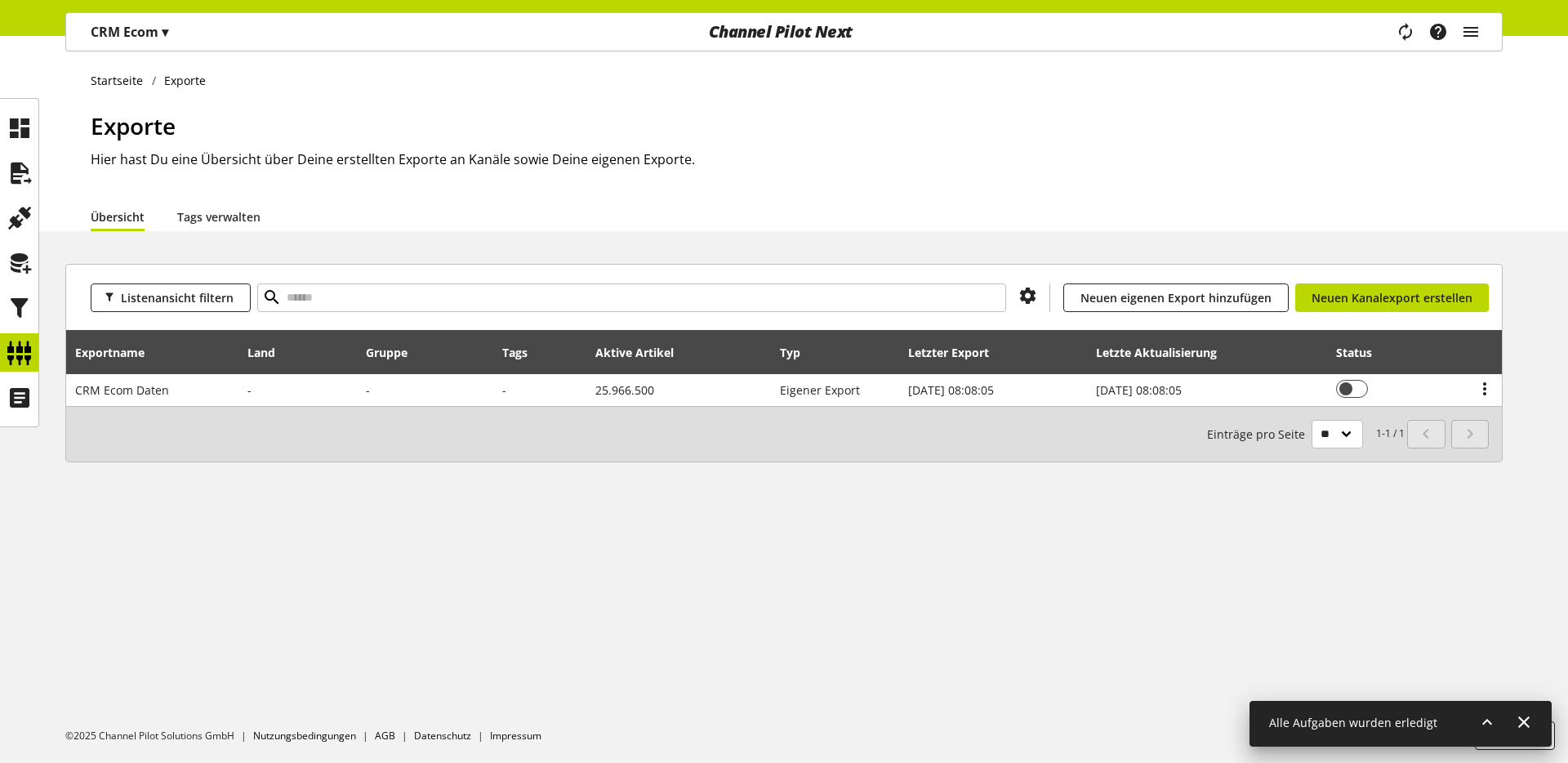
click at [334, 534] on div "Startseite Exporte Exporte Hier hast Du eine Übersicht über Deine erstellten Ex…" at bounding box center [784, 399] width 1568 height 727
click at [712, 485] on div "Listenansicht filtern Du bist nicht berechtigt, einen Kanal hinzuzufügen. Neuen…" at bounding box center [784, 382] width 1568 height 238
click at [18, 350] on icon at bounding box center [19, 353] width 26 height 33
click at [537, 601] on div "Startseite Exporte Exporte Hier hast Du eine Übersicht über Deine erstellten Ex…" at bounding box center [784, 399] width 1568 height 727
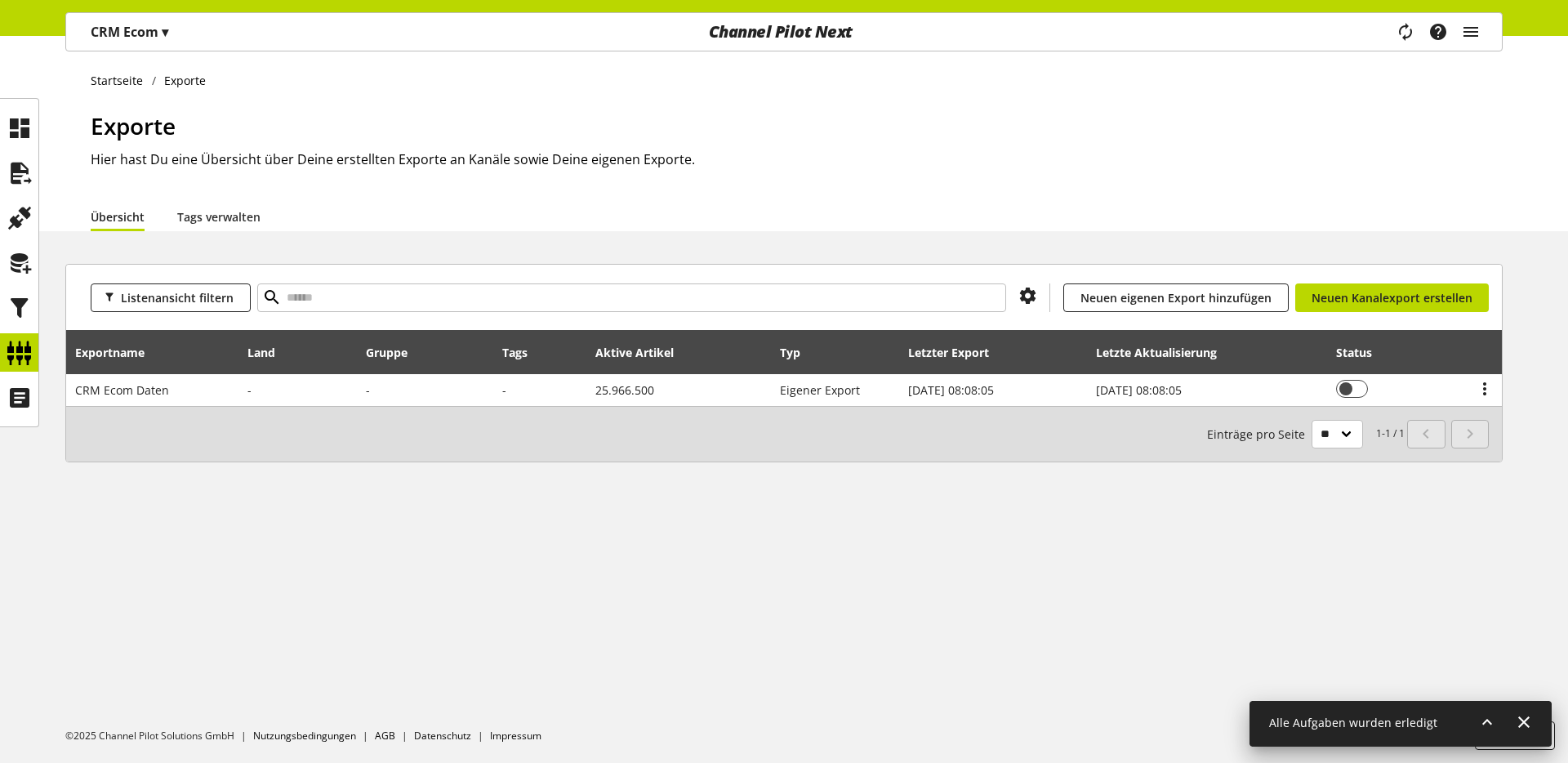
click at [682, 145] on div "Exporte Hier hast Du eine Übersicht über Deine erstellten Exporte an Kanäle sow…" at bounding box center [796, 155] width 1412 height 93
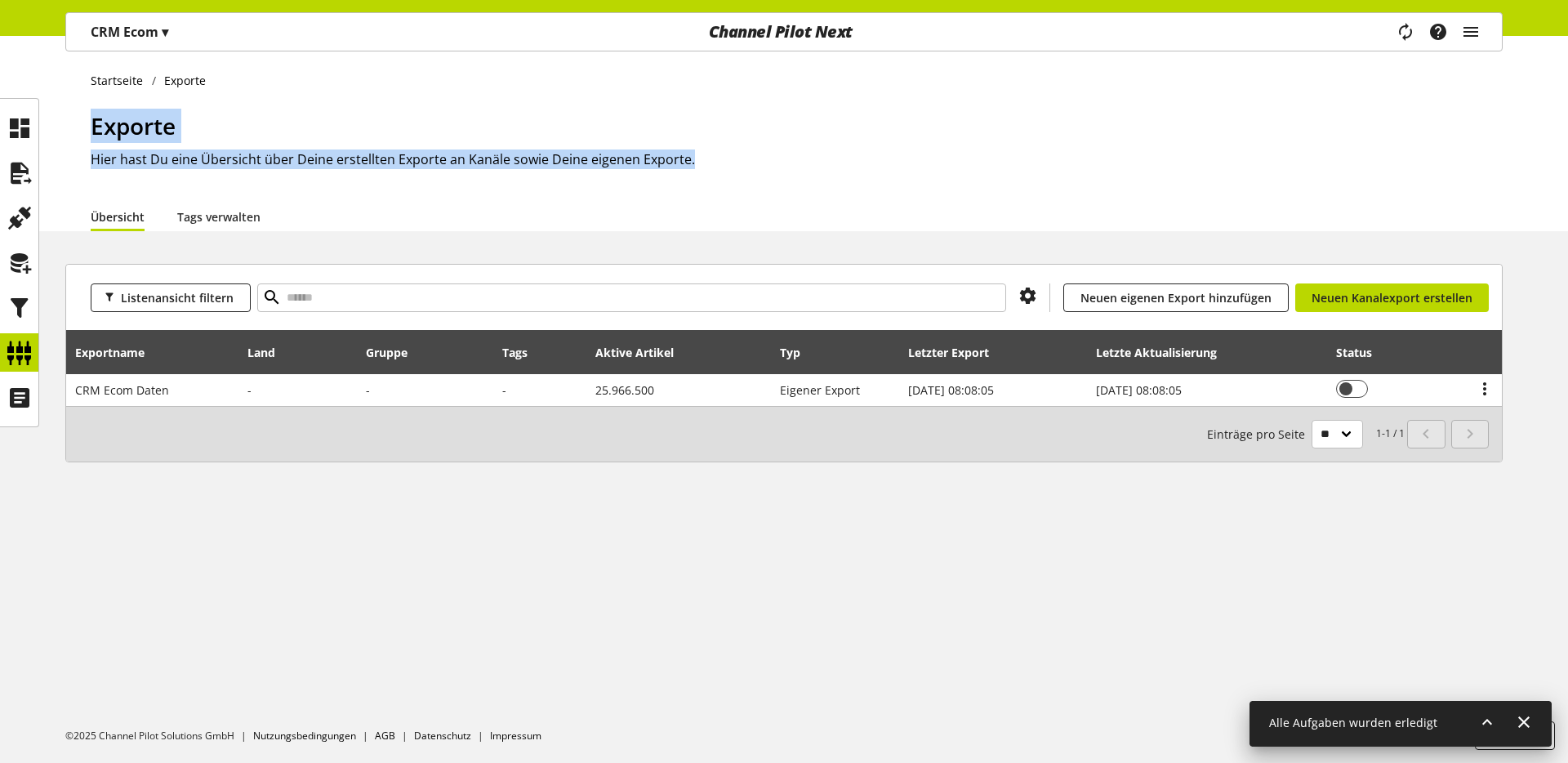
drag, startPoint x: 687, startPoint y: 159, endPoint x: 80, endPoint y: 124, distance: 608.0
click at [80, 124] on div "Startseite Exporte Exporte Hier hast Du eine Übersicht über Deine erstellten Ex…" at bounding box center [784, 133] width 1568 height 195
click at [222, 128] on h1 "Exporte" at bounding box center [796, 125] width 1412 height 34
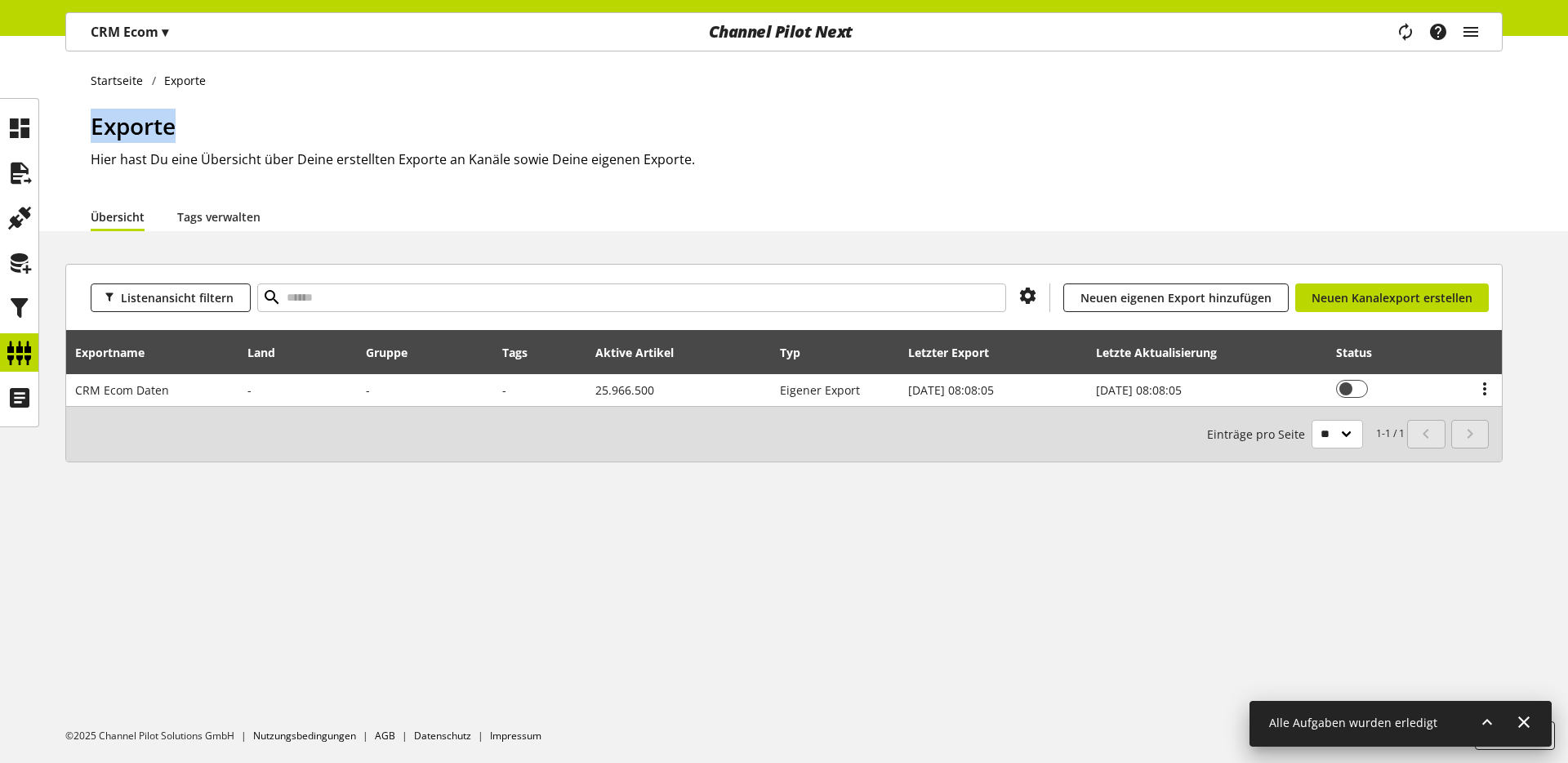
drag, startPoint x: 90, startPoint y: 128, endPoint x: 178, endPoint y: 138, distance: 88.6
click at [179, 138] on h1 "Exporte" at bounding box center [796, 125] width 1412 height 34
click at [136, 156] on h2 "Hier hast Du eine Übersicht über Deine erstellten Exporte an Kanäle sowie Deine…" at bounding box center [796, 159] width 1412 height 19
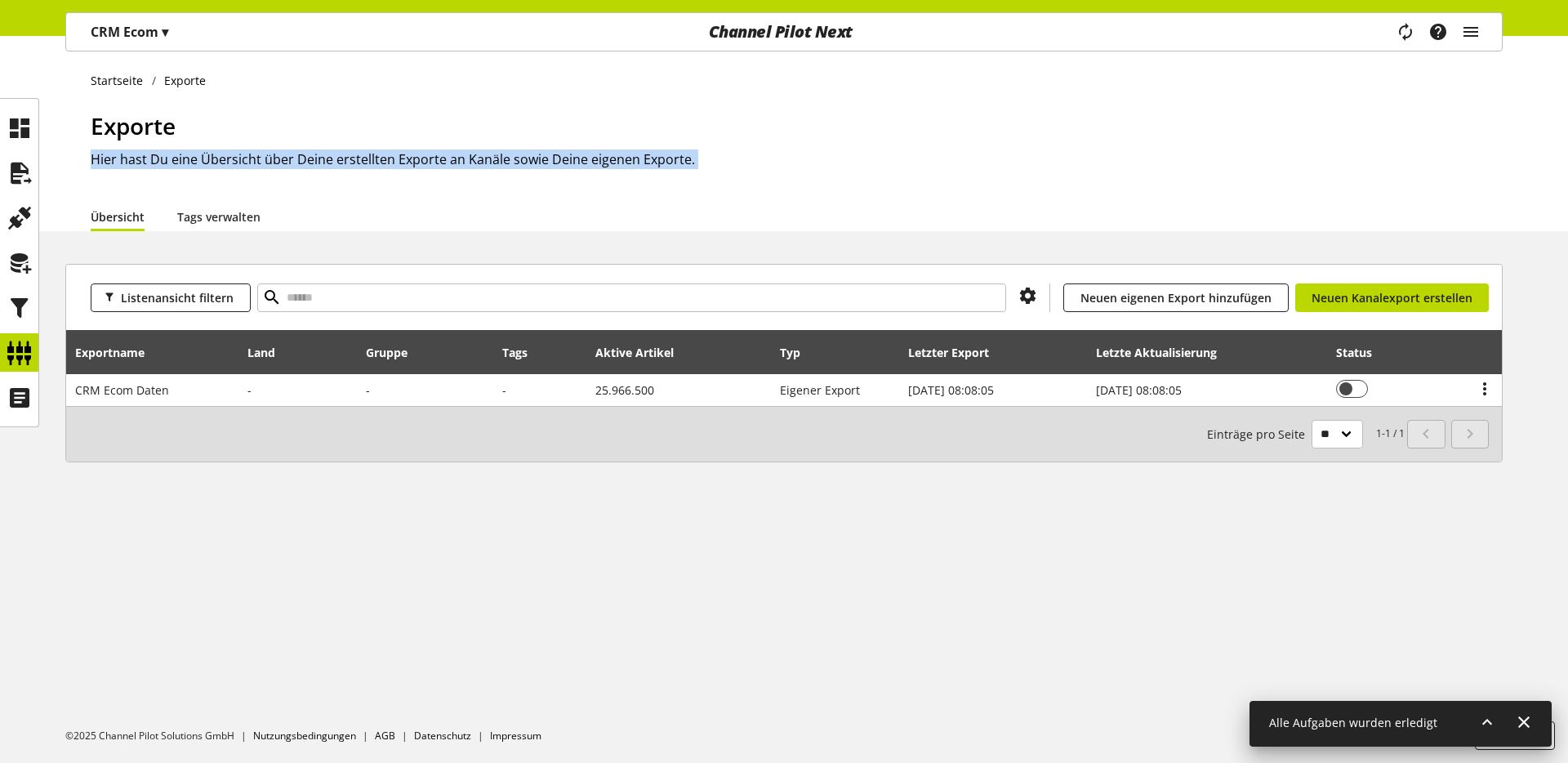
click at [136, 156] on h2 "Hier hast Du eine Übersicht über Deine erstellten Exporte an Kanäle sowie Deine…" at bounding box center [796, 159] width 1412 height 19
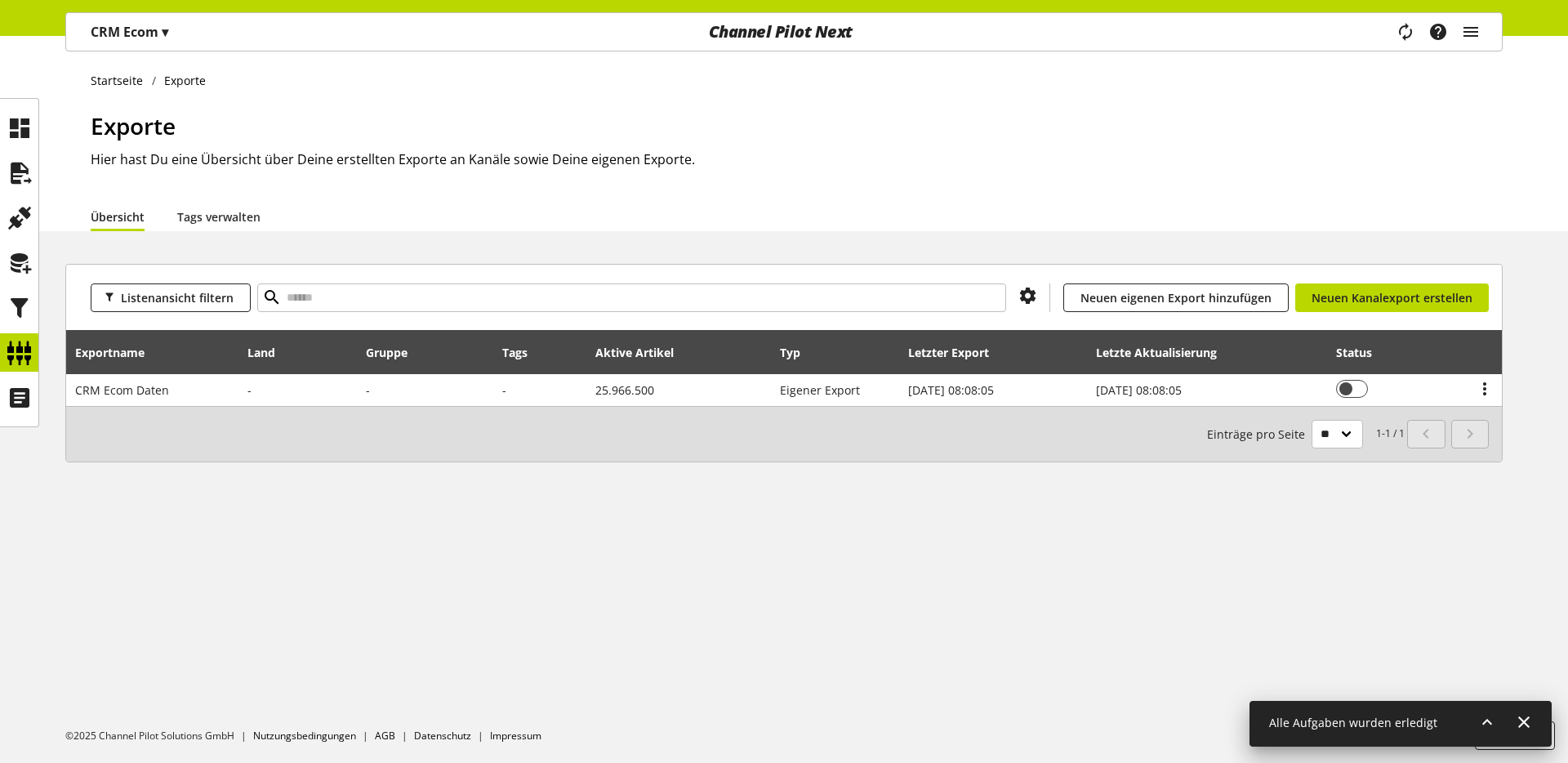
click at [413, 169] on h2 "Hier hast Du eine Übersicht über Deine erstellten Exporte an Kanäle sowie Deine…" at bounding box center [796, 159] width 1412 height 19
click at [375, 529] on div "Startseite Exporte Exporte Hier hast Du eine Übersicht über Deine erstellten Ex…" at bounding box center [784, 399] width 1568 height 727
click at [247, 609] on div "Startseite Exporte Exporte Hier hast Du eine Übersicht über Deine erstellten Ex…" at bounding box center [784, 399] width 1568 height 727
click at [447, 630] on div "Startseite Exporte Exporte Hier hast Du eine Übersicht über Deine erstellten Ex…" at bounding box center [784, 399] width 1568 height 727
click at [706, 184] on div "Exporte Hier hast Du eine Übersicht über Deine erstellten Exporte an Kanäle sow…" at bounding box center [796, 155] width 1412 height 93
